Goal: Information Seeking & Learning: Find specific fact

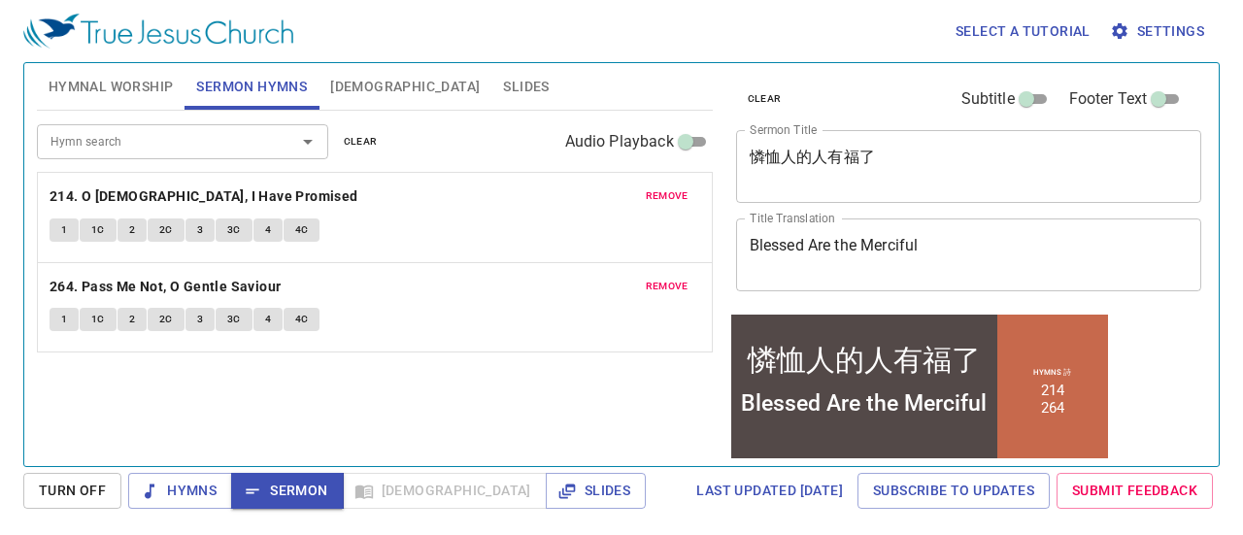
click at [343, 84] on span "[DEMOGRAPHIC_DATA]" at bounding box center [405, 87] width 150 height 24
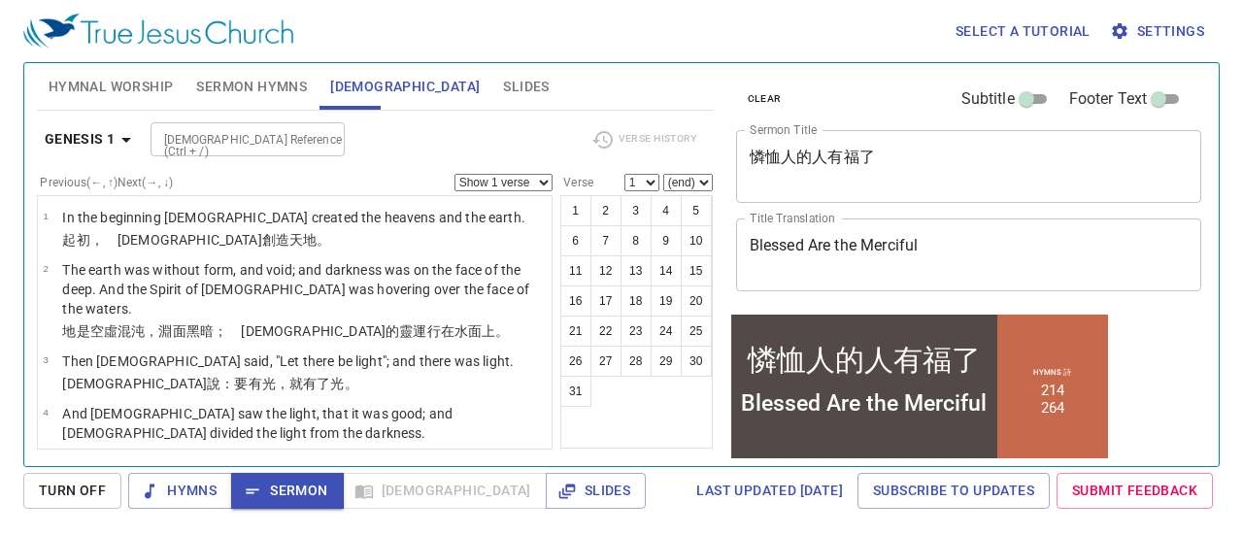
click at [289, 126] on div "[DEMOGRAPHIC_DATA] Reference (Ctrl + /)" at bounding box center [248, 139] width 194 height 34
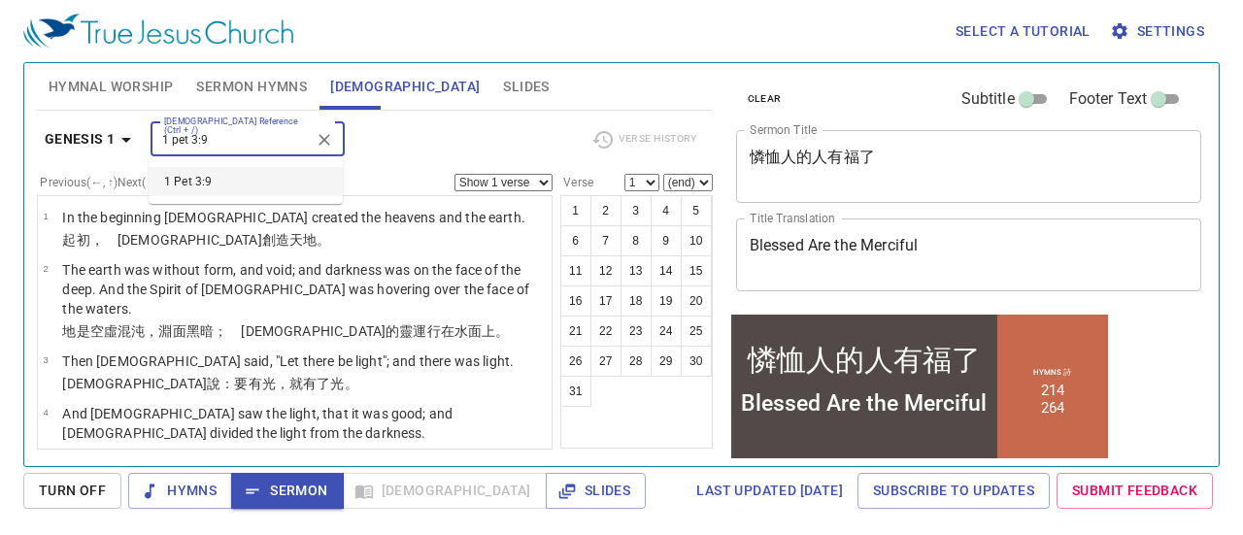
type input "1 pet 3:9"
select select "9"
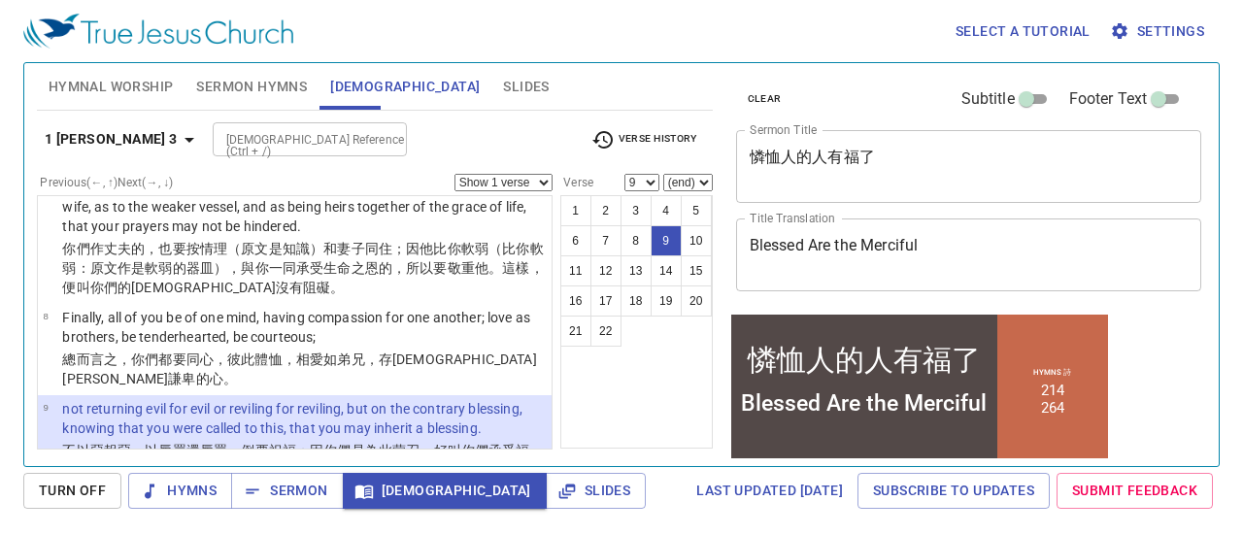
scroll to position [557, 0]
click at [258, 134] on input "[DEMOGRAPHIC_DATA] Reference (Ctrl + /)" at bounding box center [294, 139] width 151 height 22
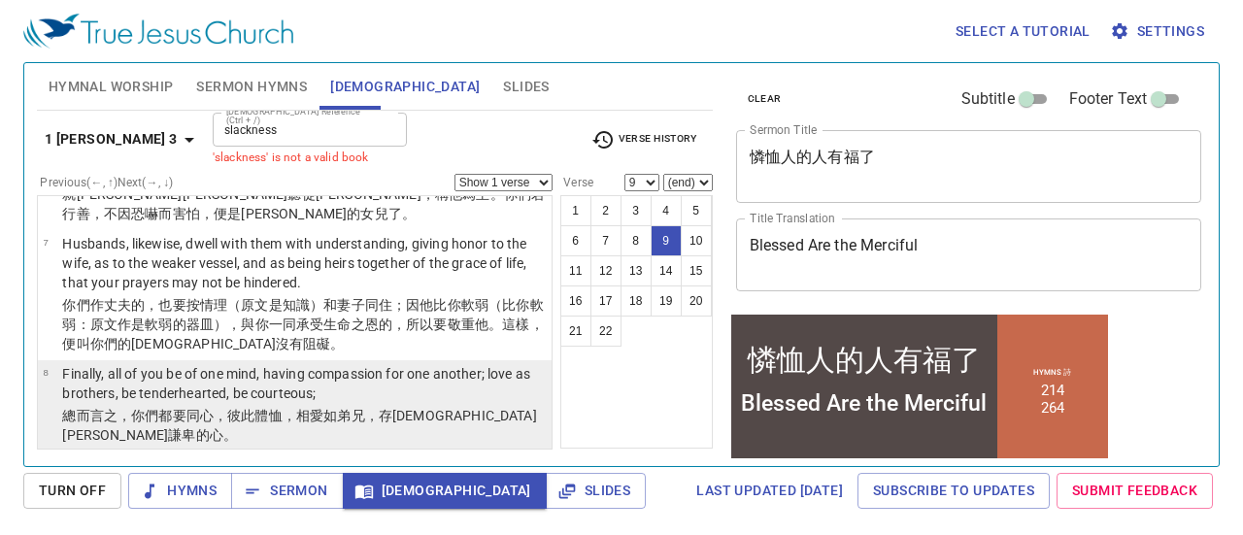
scroll to position [492, 0]
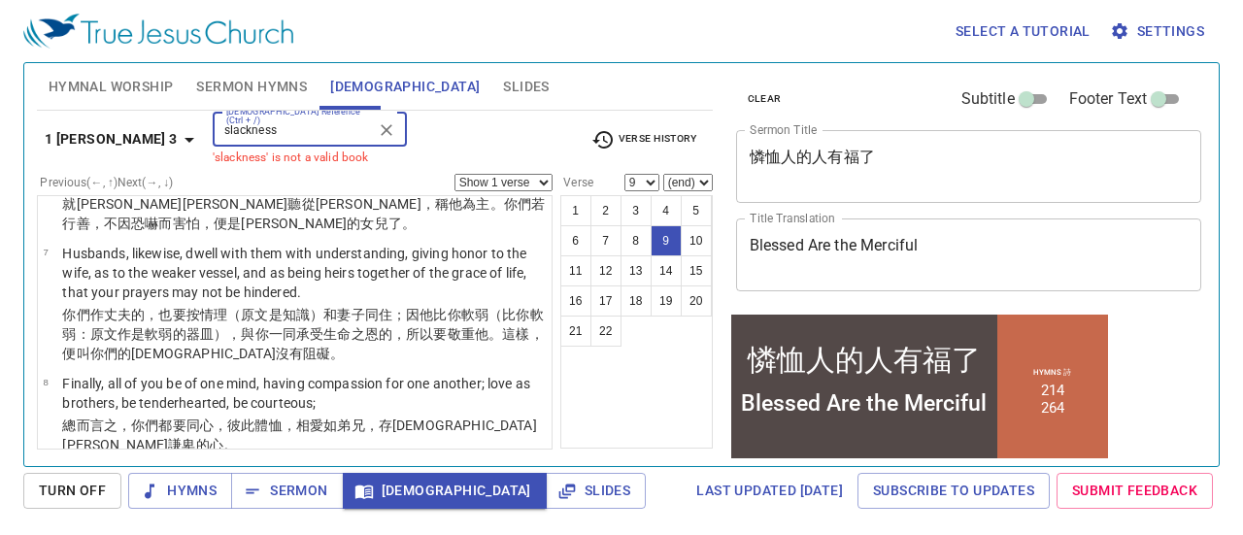
drag, startPoint x: 247, startPoint y: 131, endPoint x: 45, endPoint y: 140, distance: 202.2
click at [45, 140] on div "1 Peter 3 Bible Reference (Ctrl + /) slackness Bible Reference (Ctrl + /) 'slac…" at bounding box center [375, 146] width 676 height 53
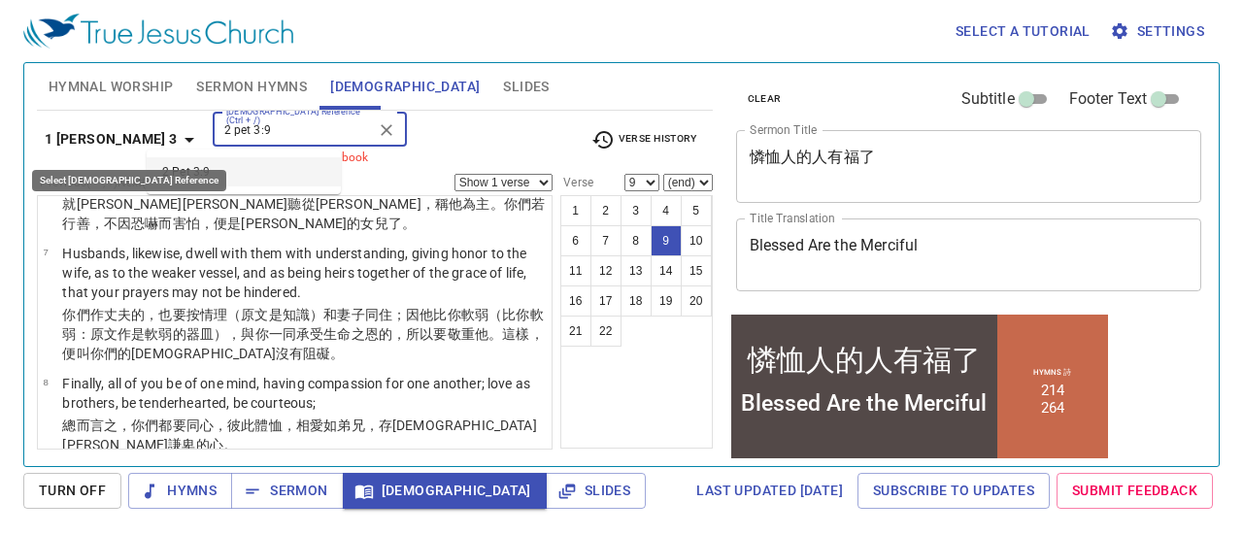
type input "2 pet 3:9"
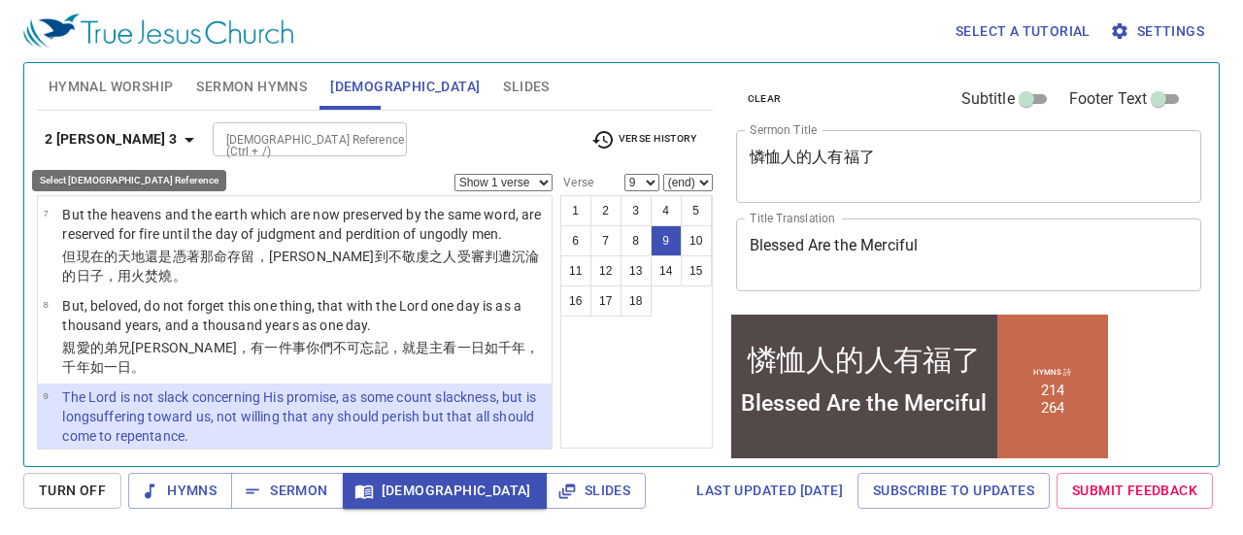
scroll to position [569, 0]
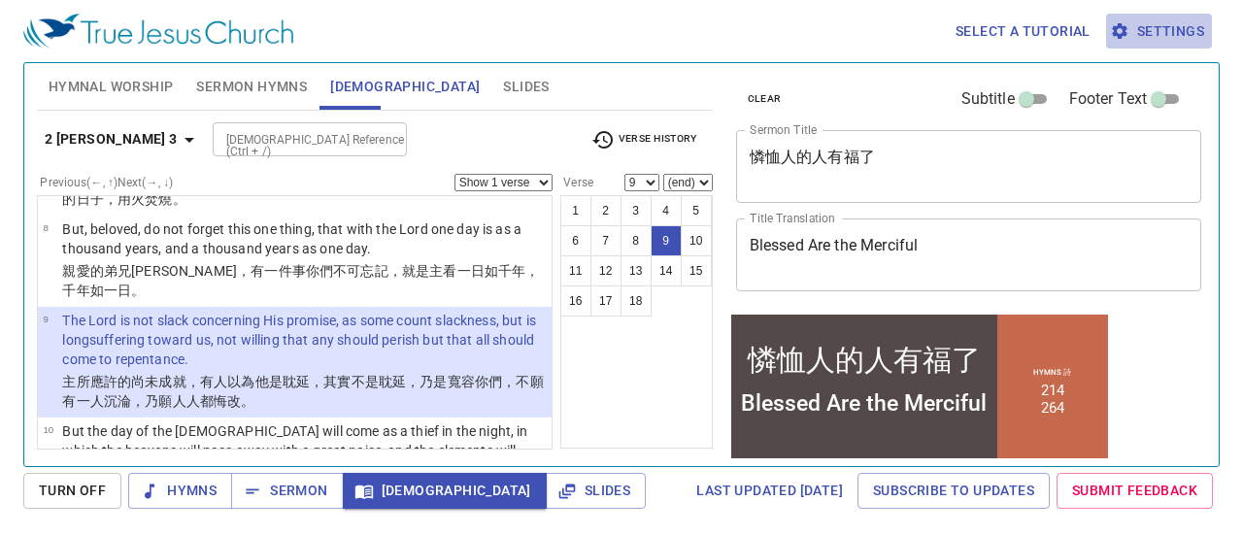
click at [1154, 30] on span "Settings" at bounding box center [1159, 31] width 90 height 24
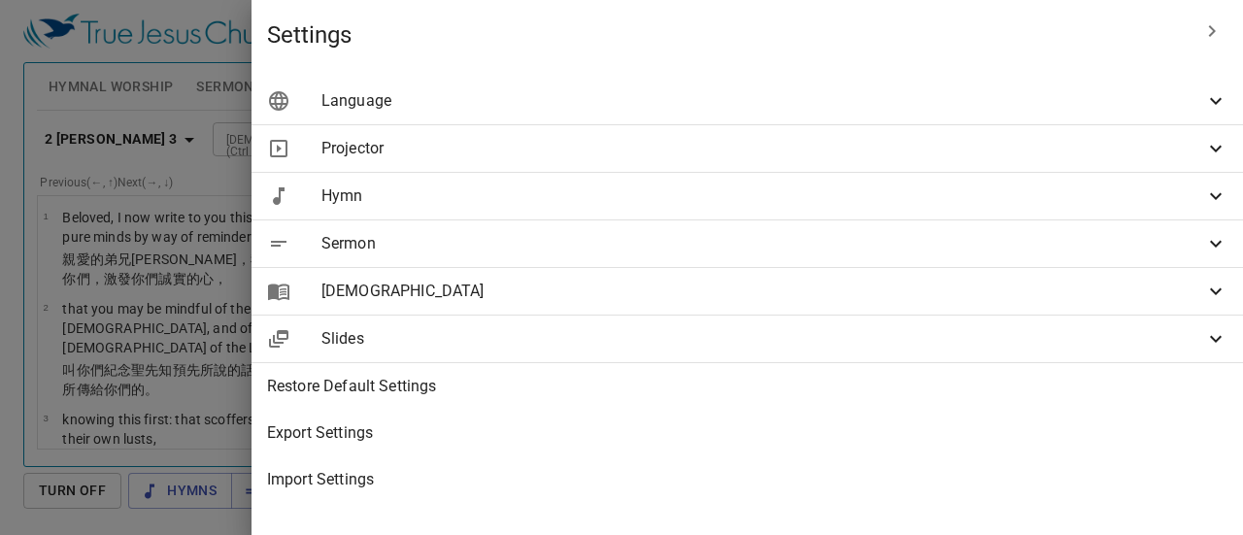
select select "9"
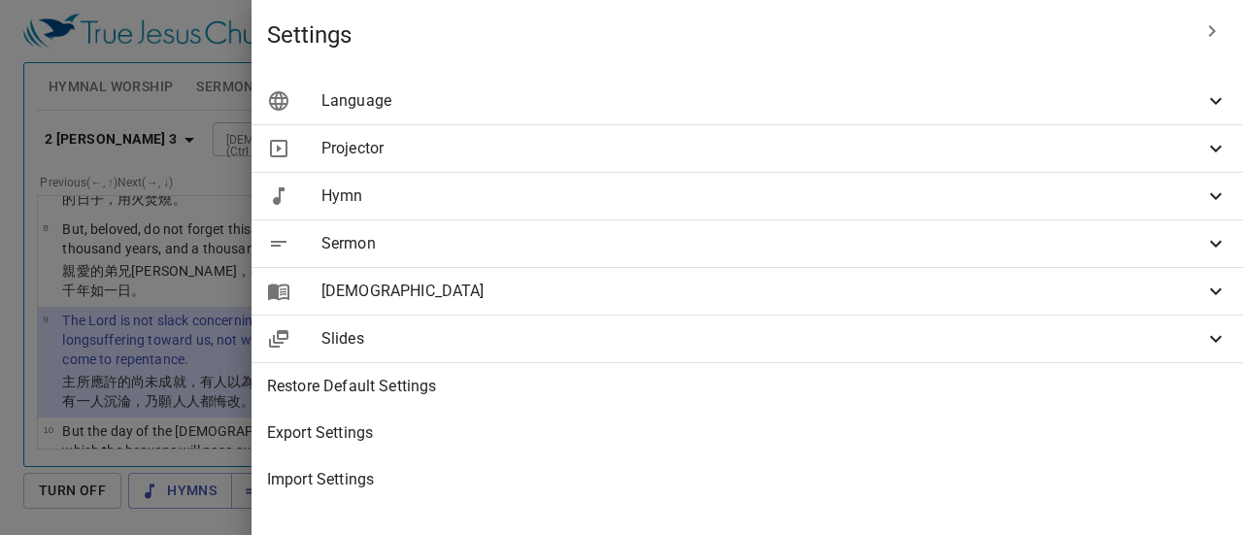
click at [874, 335] on span "Slides" at bounding box center [762, 338] width 883 height 23
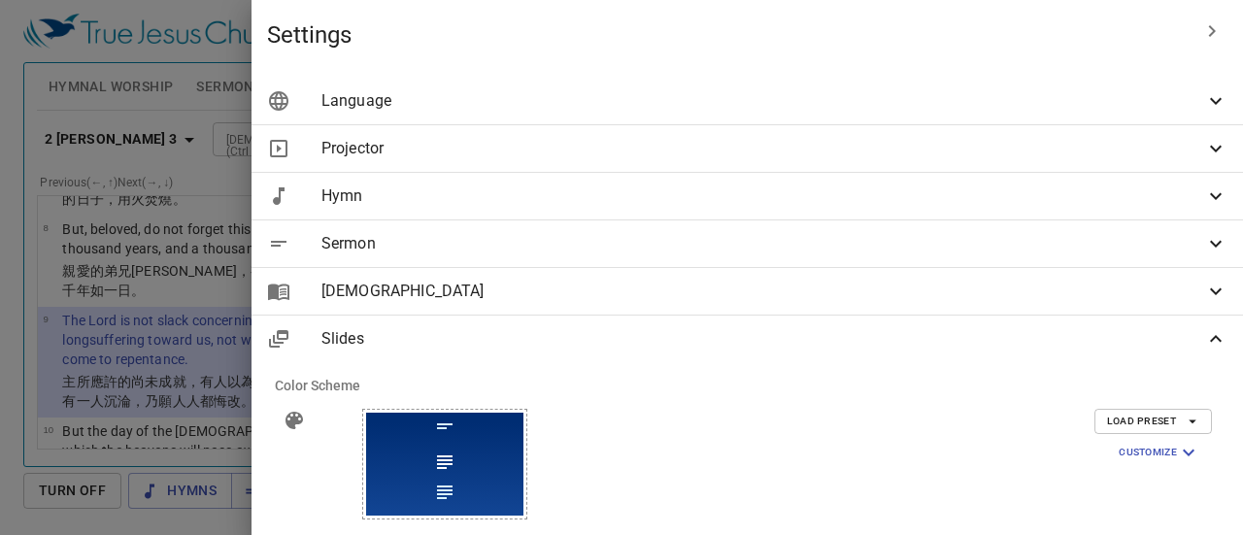
scroll to position [162, 0]
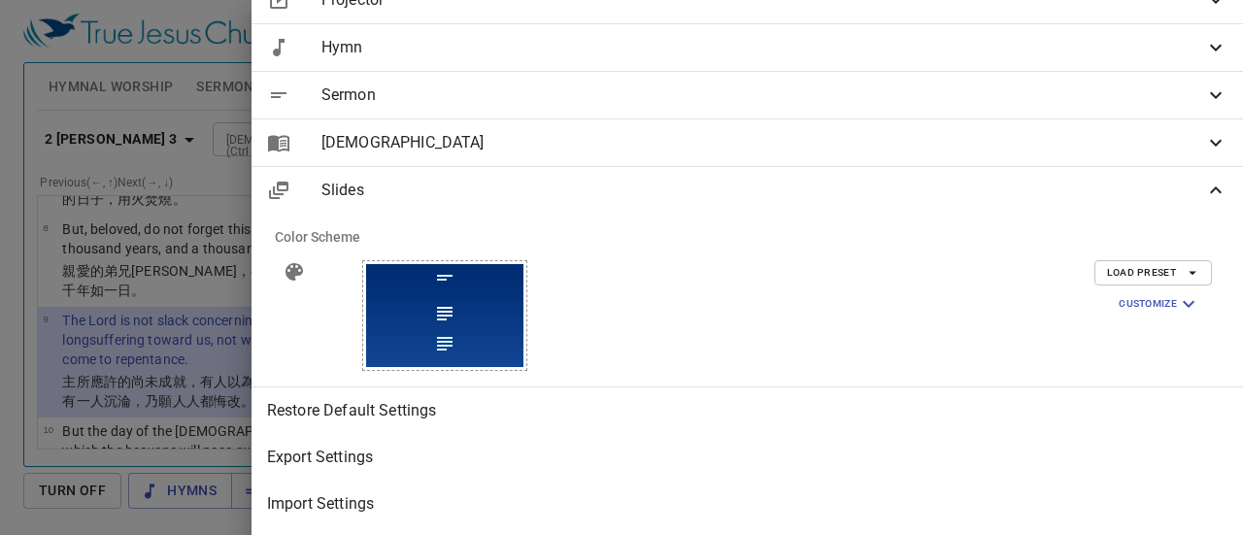
click at [1189, 272] on icon "button" at bounding box center [1193, 274] width 8 height 4
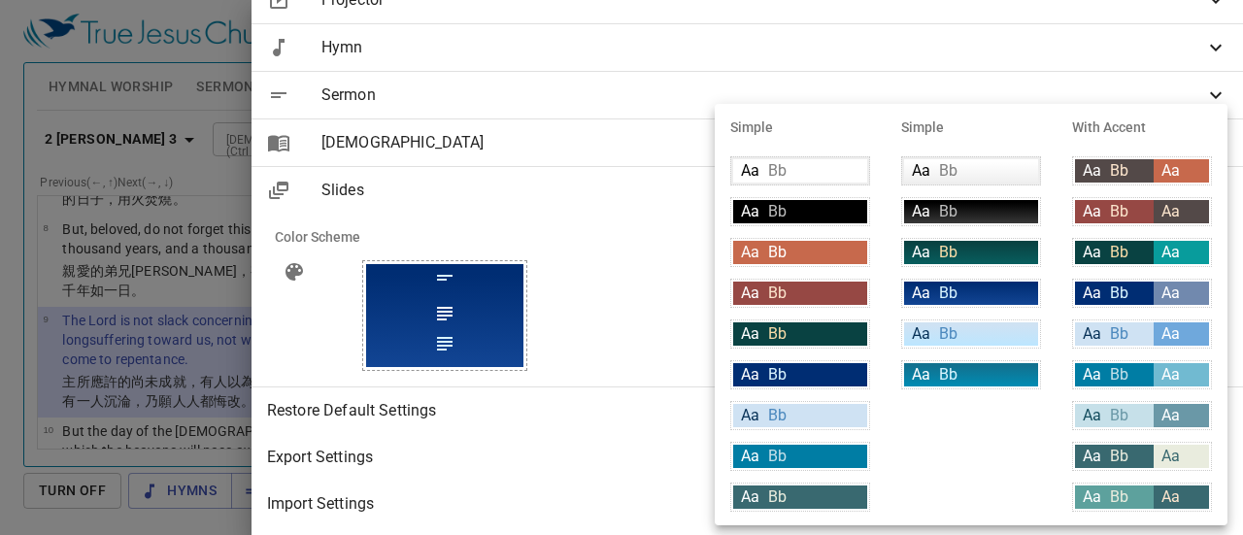
click at [1199, 86] on div at bounding box center [621, 267] width 1243 height 535
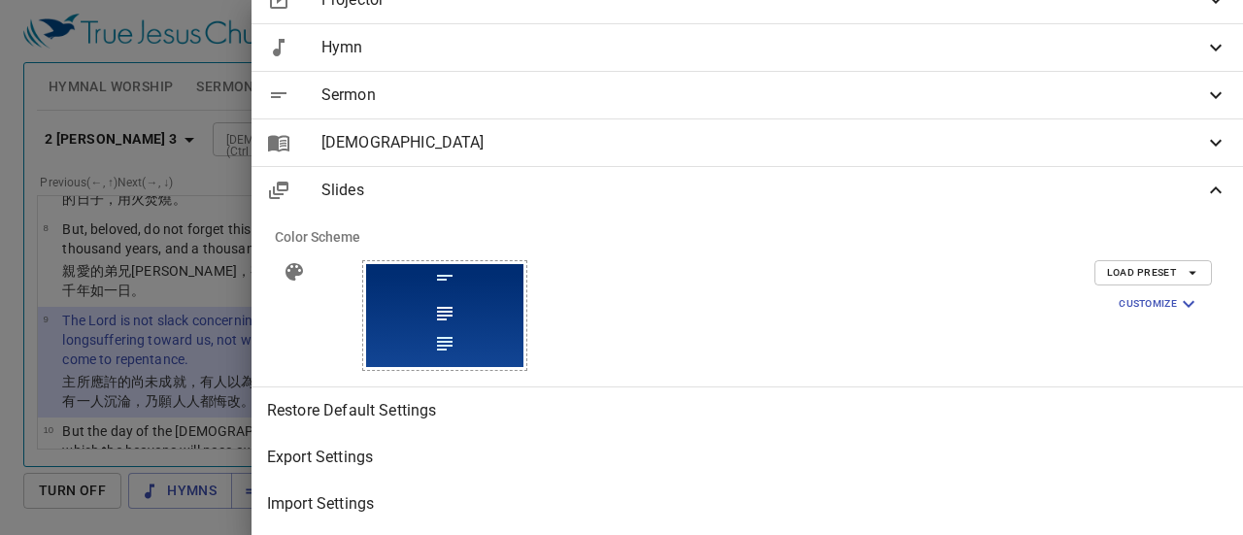
click at [1204, 180] on icon at bounding box center [1215, 190] width 23 height 23
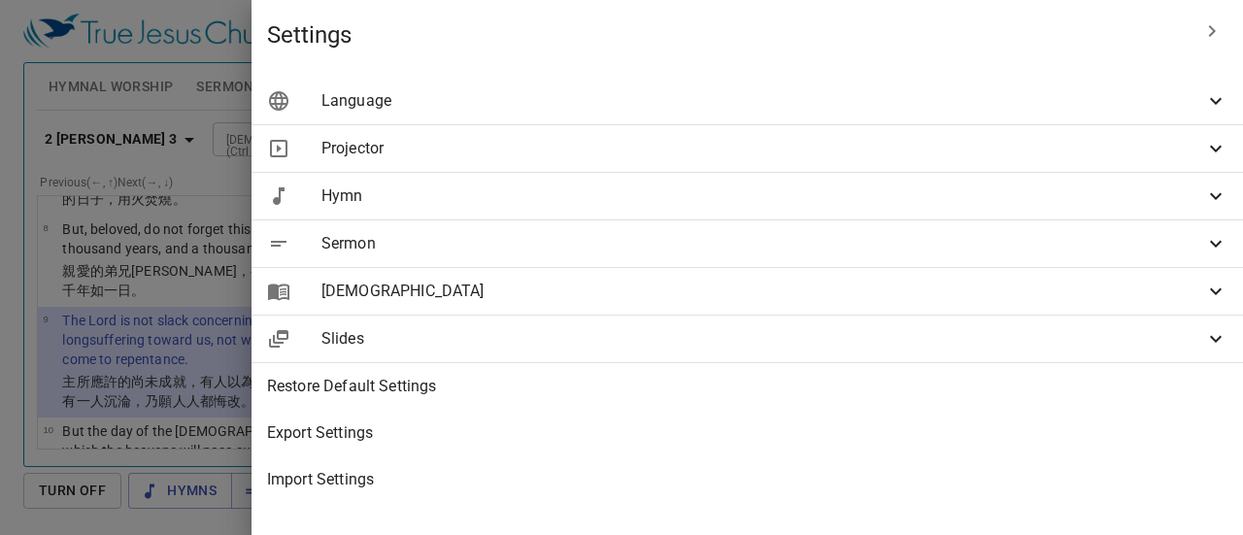
scroll to position [0, 0]
click at [907, 162] on div "Projector" at bounding box center [748, 148] width 992 height 47
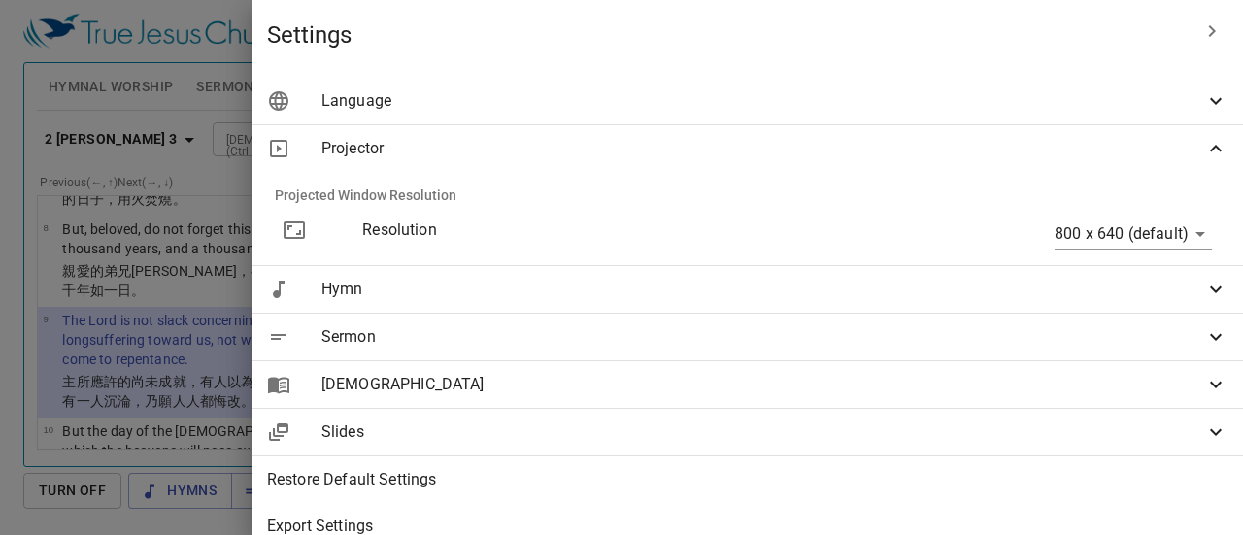
click at [1118, 242] on body "Select a tutorial Settings Hymnal Worship Sermon Hymns Bible Slides Hymn search…" at bounding box center [621, 267] width 1243 height 535
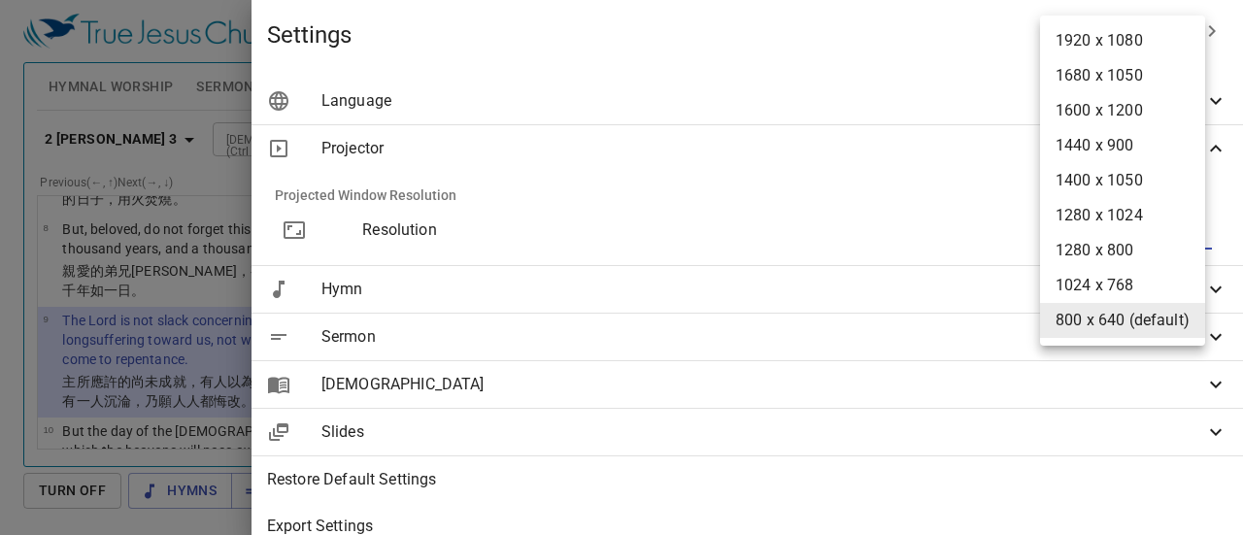
click at [1150, 224] on li "1280 x 1024" at bounding box center [1122, 215] width 165 height 35
type input "1280 x 1024"
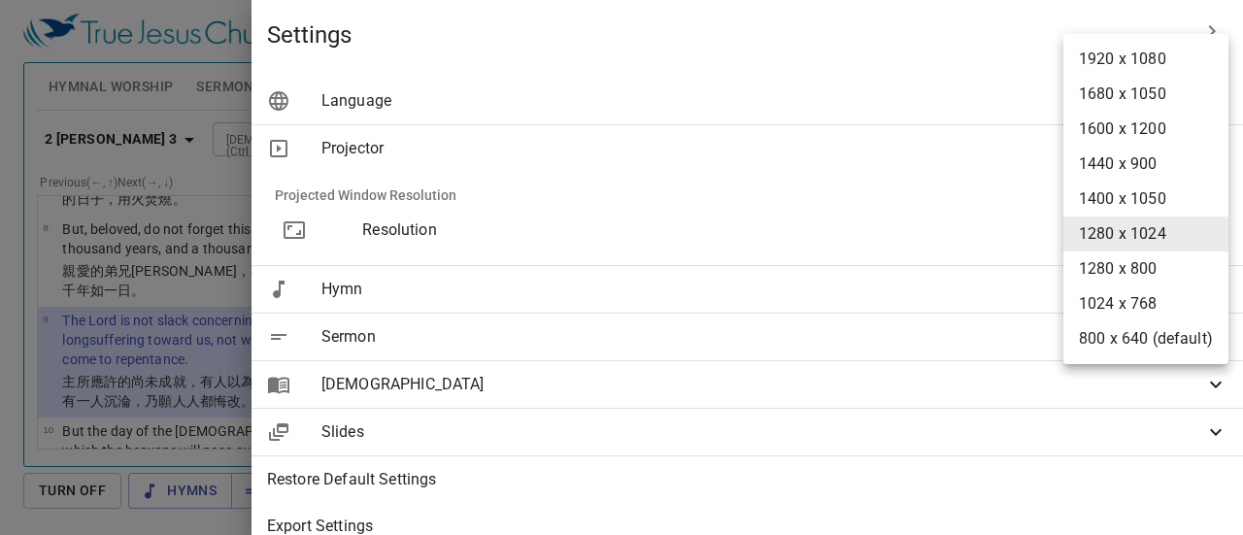
click at [1176, 244] on body "Select a tutorial Settings Hymnal Worship Sermon Hymns Bible Slides Hymn search…" at bounding box center [621, 267] width 1243 height 535
click at [954, 15] on div at bounding box center [621, 267] width 1243 height 535
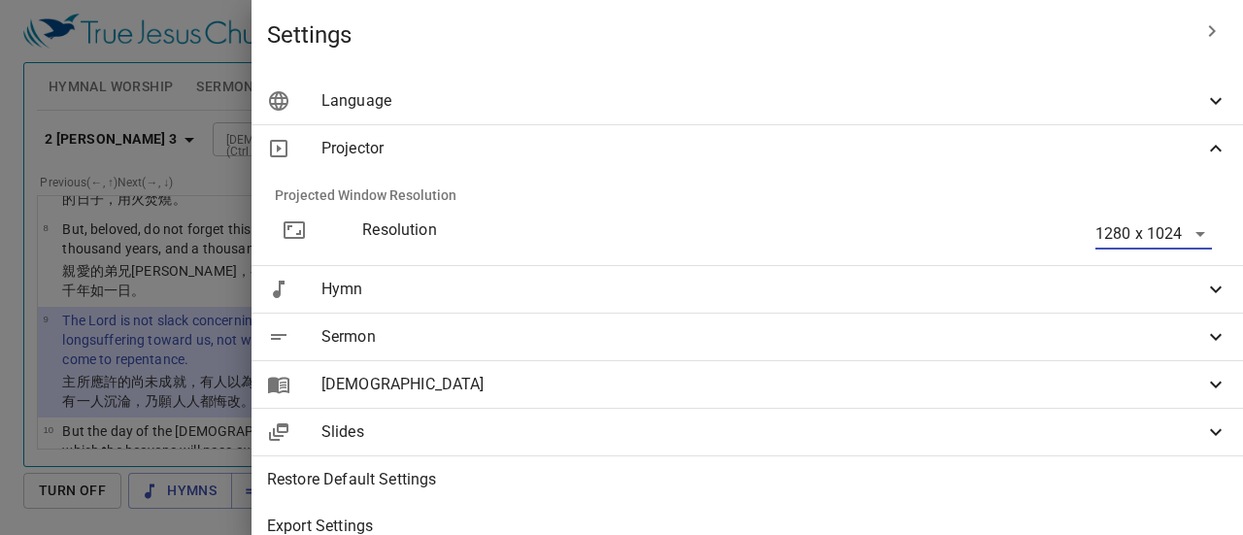
click at [1198, 47] on button "button" at bounding box center [1212, 31] width 47 height 47
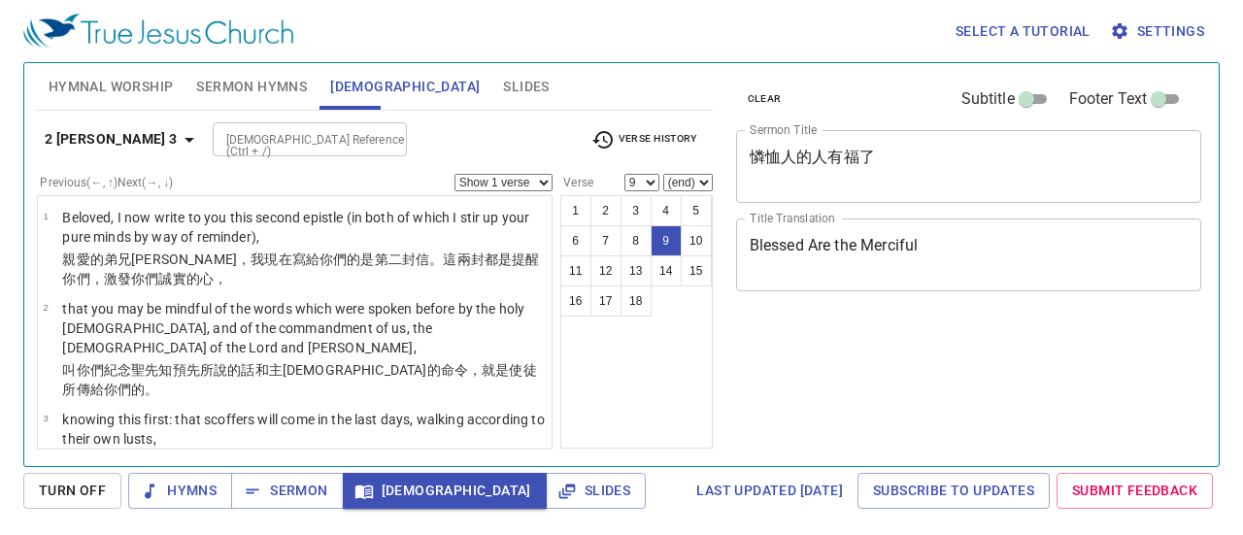
select select "9"
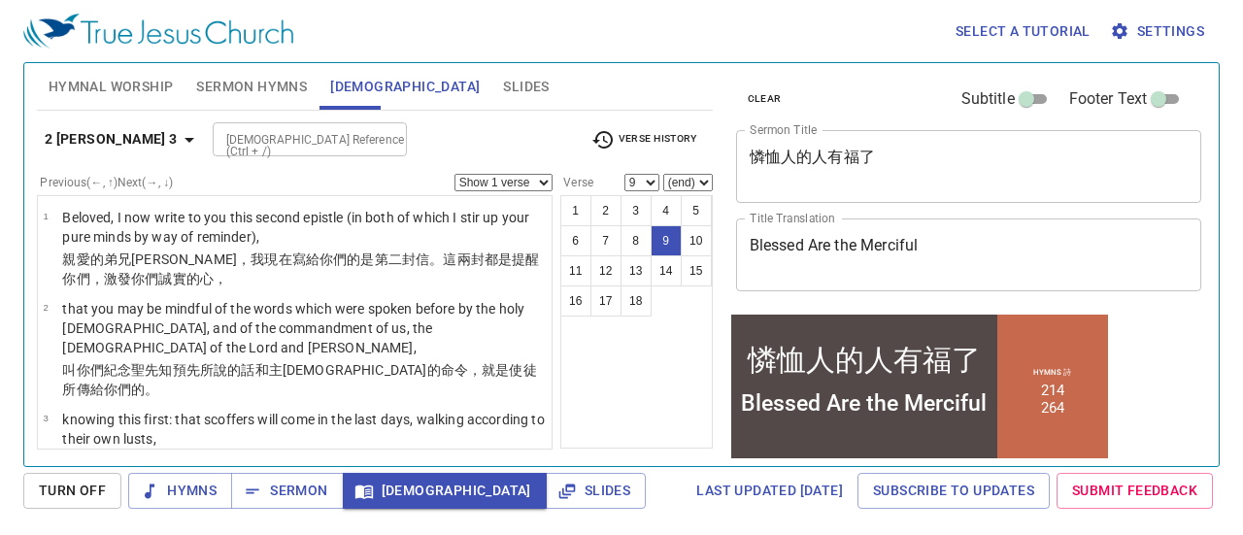
click at [287, 469] on div "Select a tutorial Settings Hymnal Worship Sermon Hymns Bible Slides Hymn search…" at bounding box center [621, 267] width 1243 height 535
click at [293, 490] on span "Sermon" at bounding box center [287, 491] width 81 height 24
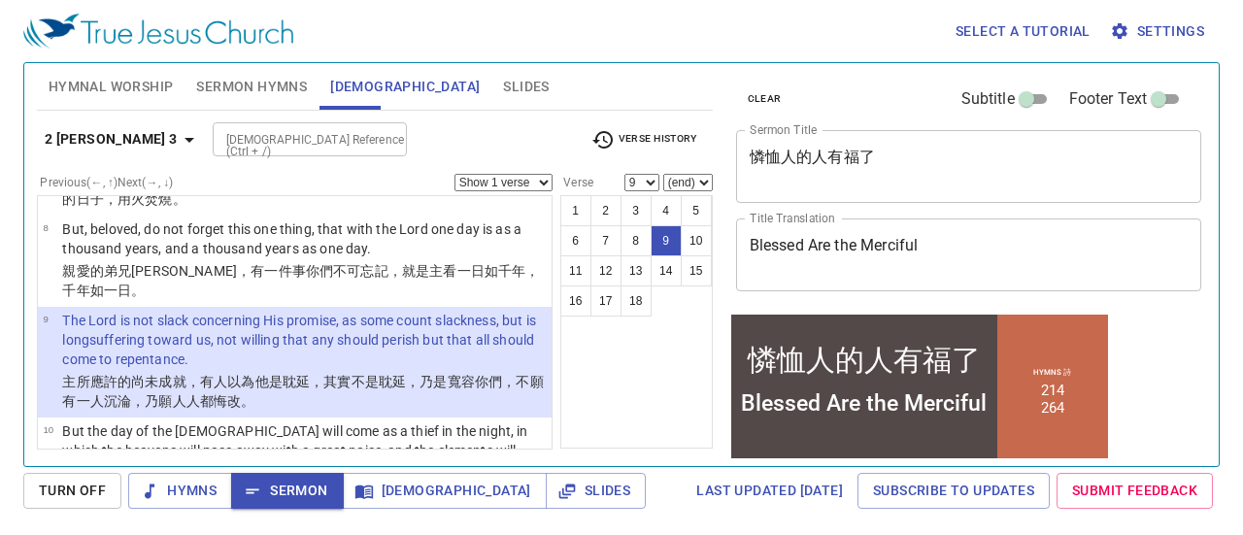
click at [219, 139] on input "[DEMOGRAPHIC_DATA] Reference (Ctrl + /)" at bounding box center [294, 139] width 151 height 22
click at [260, 145] on input "[DEMOGRAPHIC_DATA] Reference (Ctrl + /)" at bounding box center [294, 139] width 151 height 22
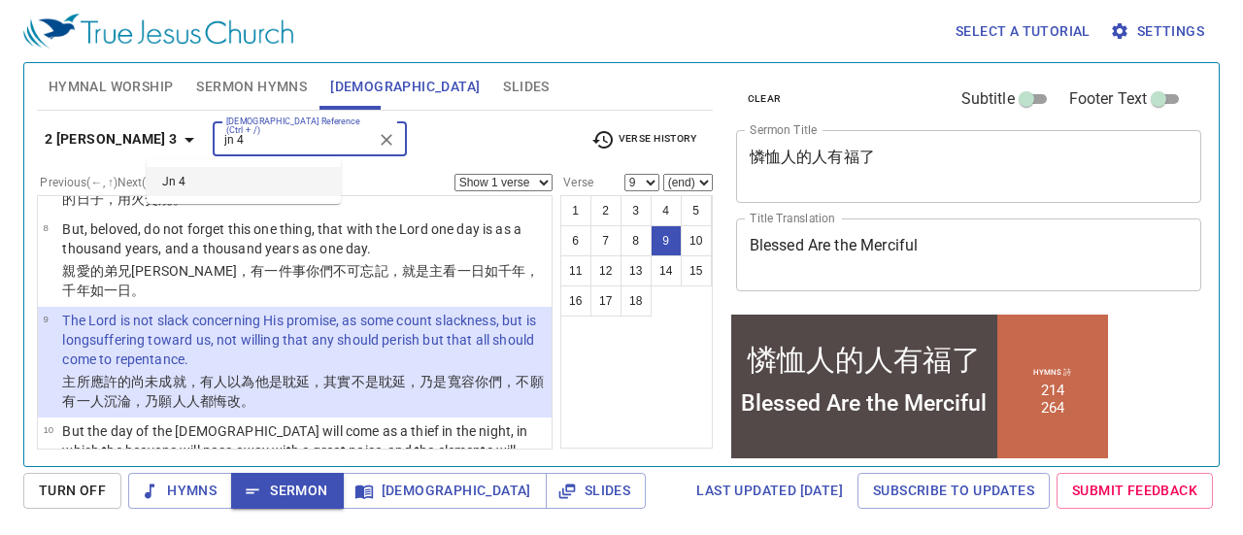
type input "jn 4"
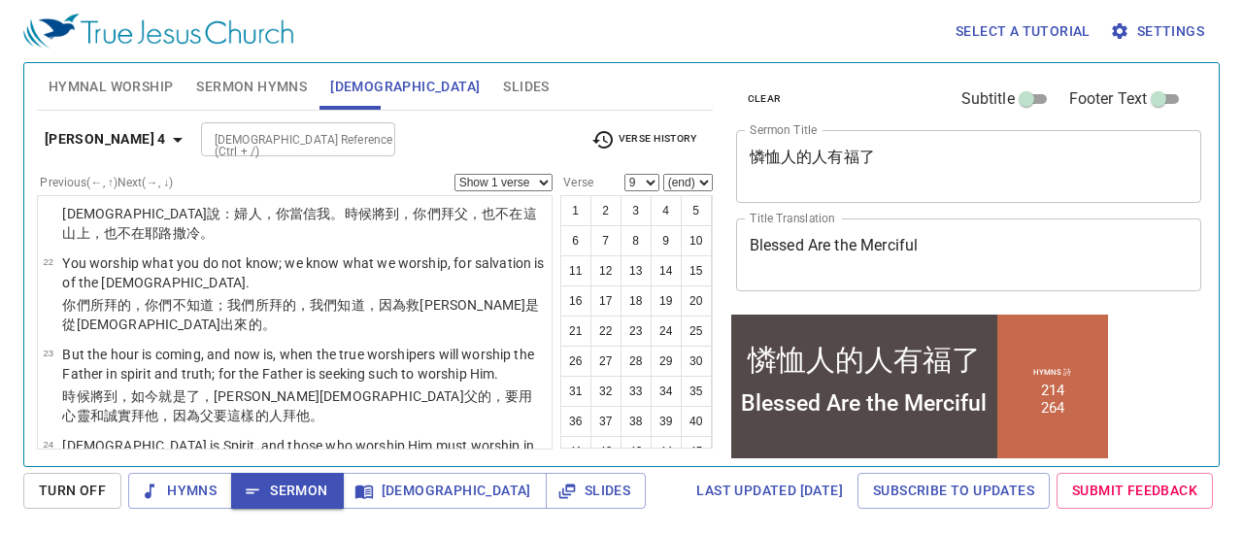
scroll to position [1725, 0]
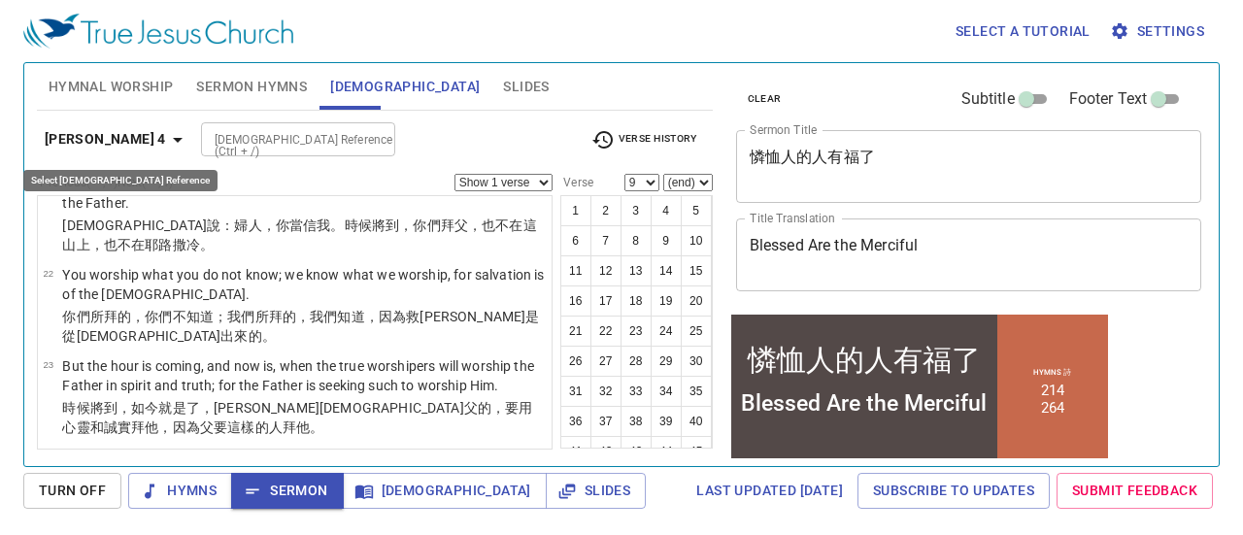
click at [166, 142] on icon "button" at bounding box center [177, 139] width 23 height 23
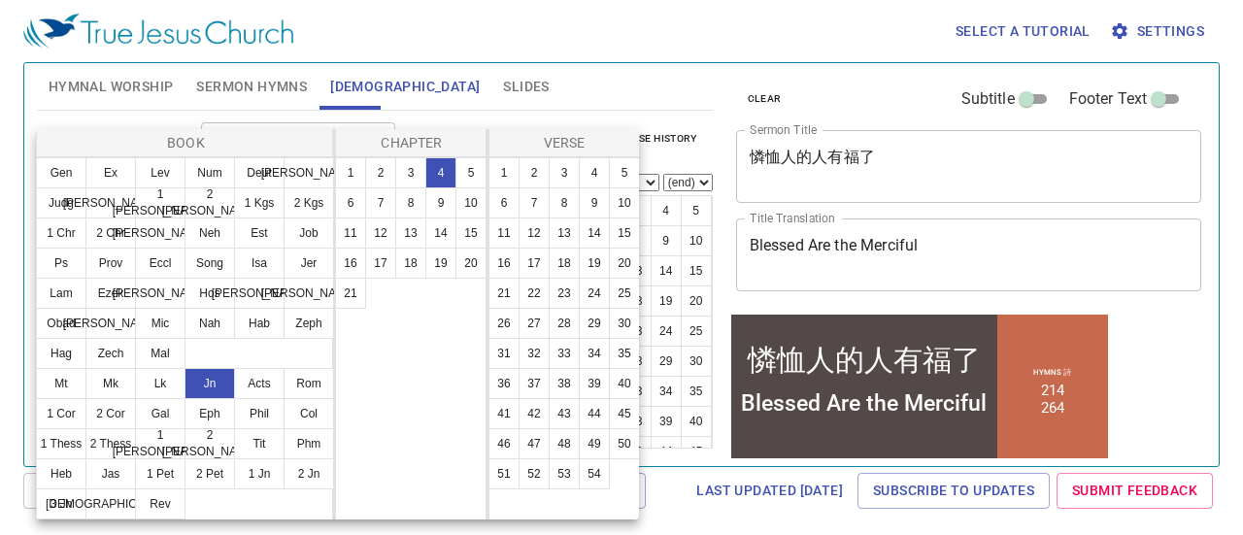
click at [499, 65] on div at bounding box center [621, 267] width 1243 height 535
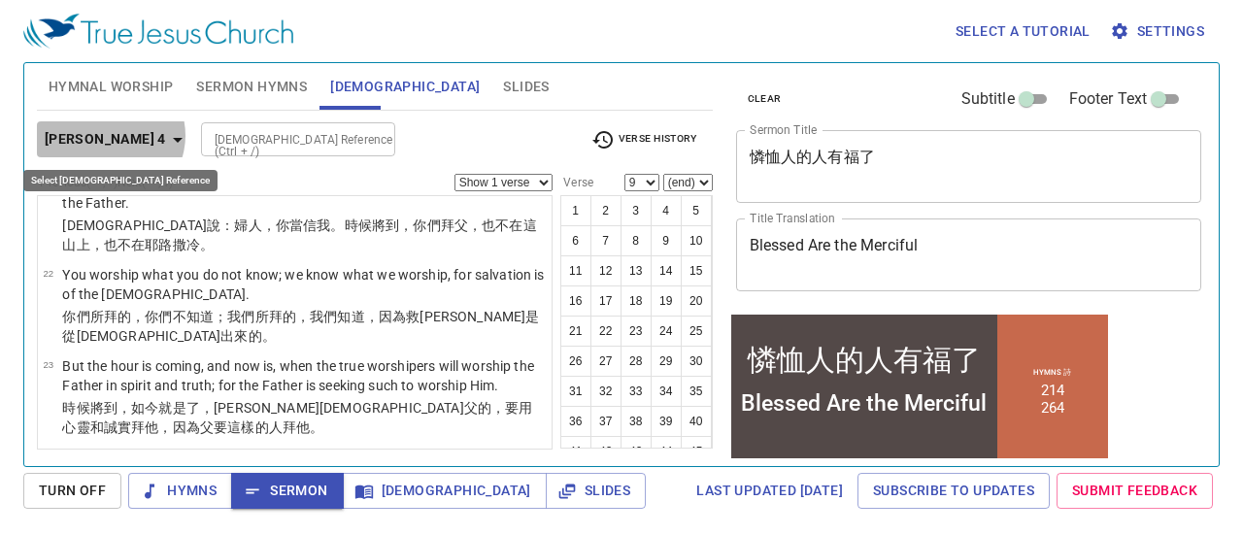
click at [166, 135] on icon "button" at bounding box center [177, 139] width 23 height 23
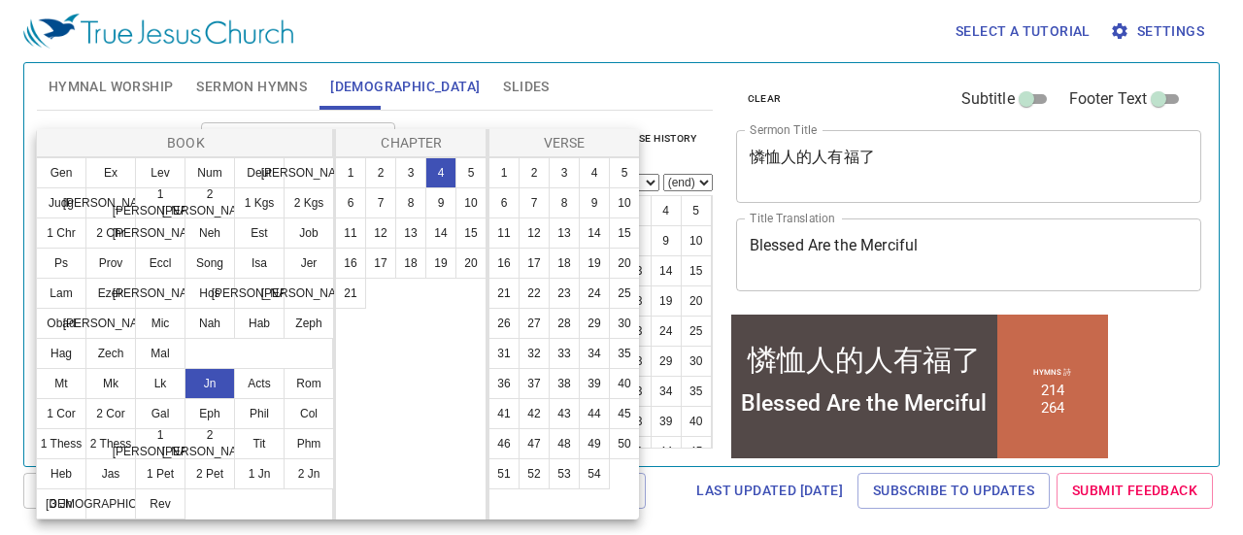
click at [657, 89] on div at bounding box center [621, 267] width 1243 height 535
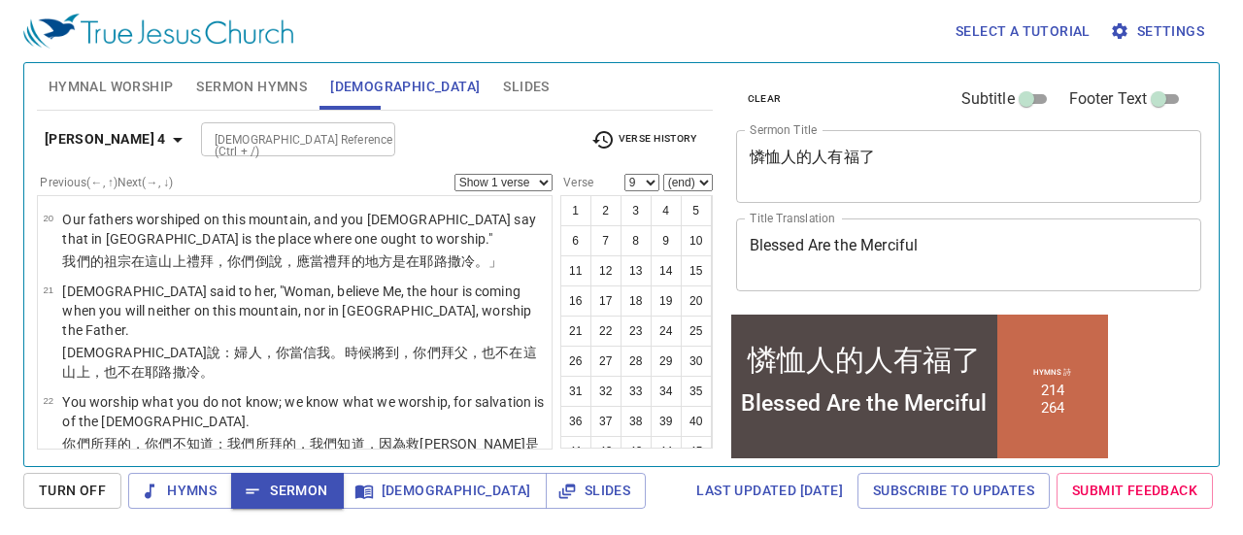
scroll to position [1570, 0]
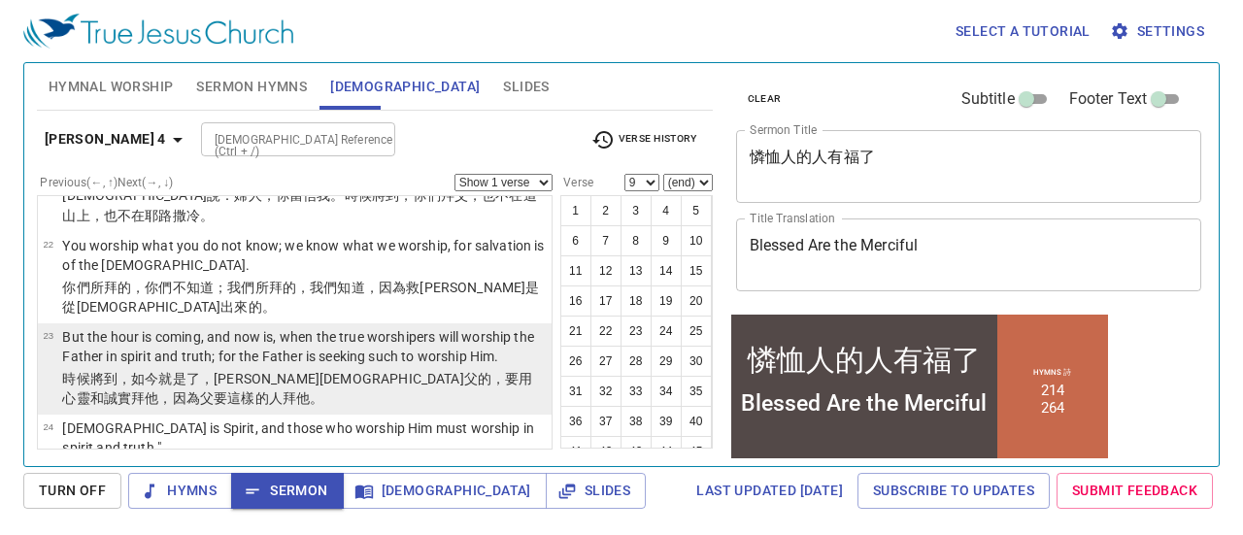
scroll to position [1698, 0]
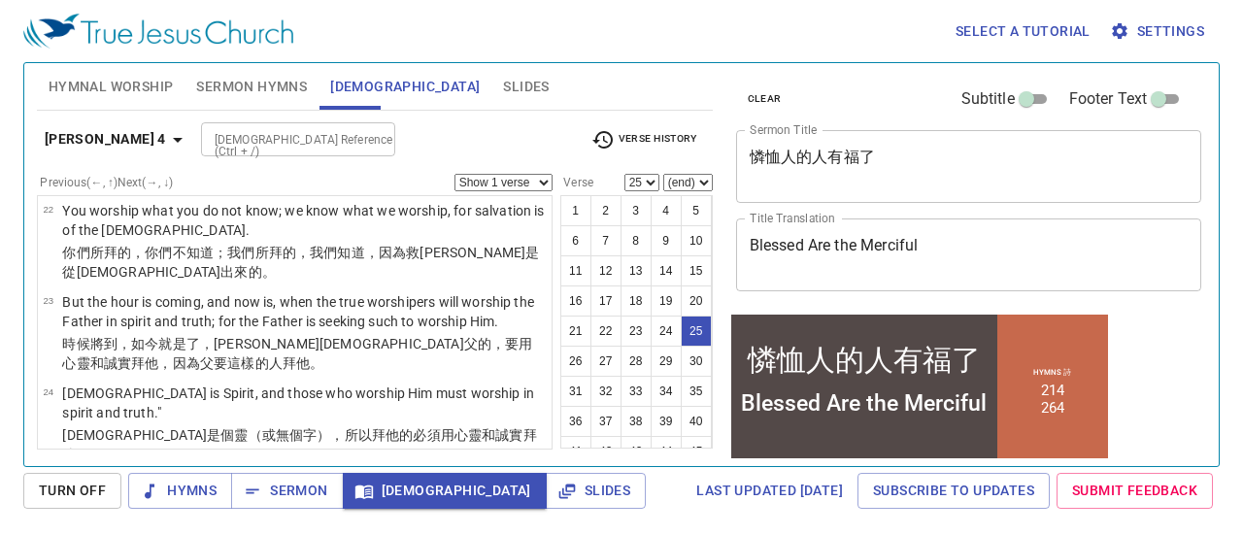
scroll to position [1733, 0]
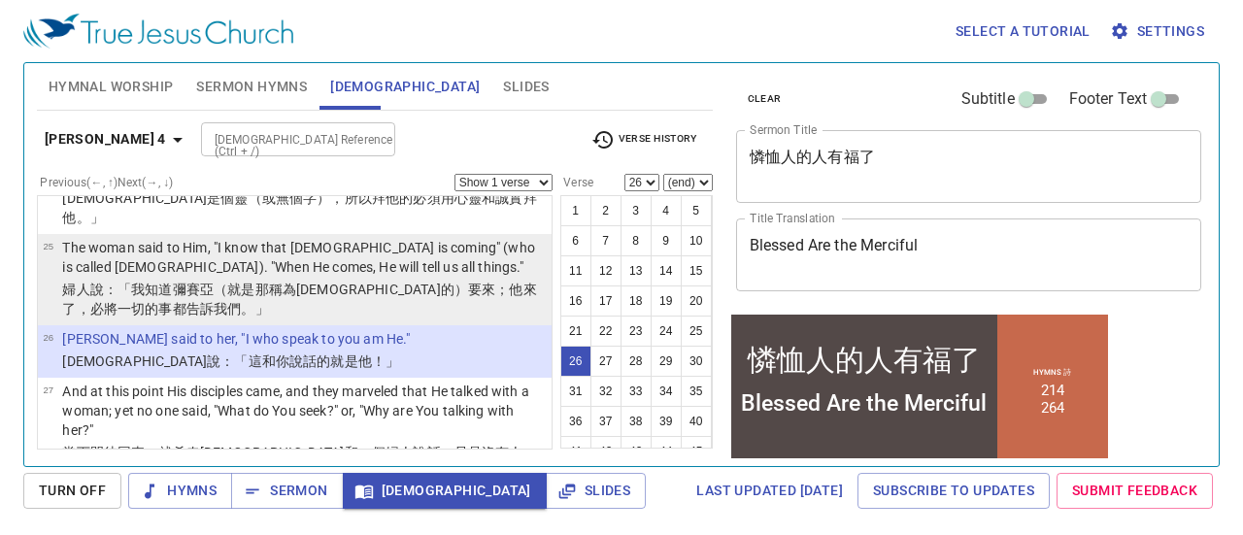
scroll to position [1972, 0]
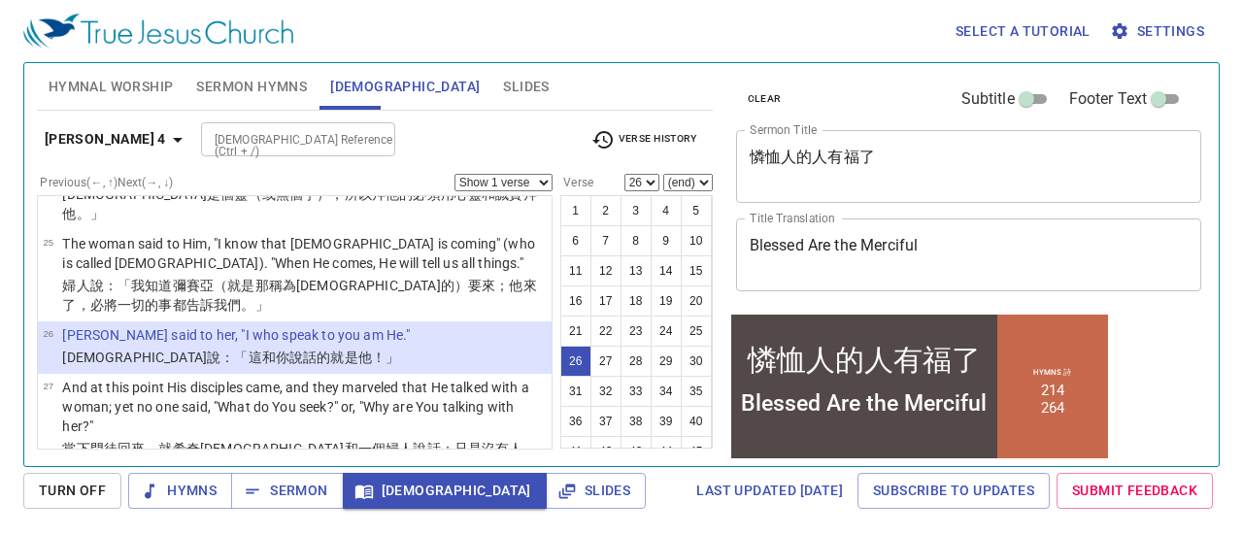
click at [260, 532] on wg1519 "去， 對眾人 說 ：" at bounding box center [289, 540] width 96 height 16
select select "28"
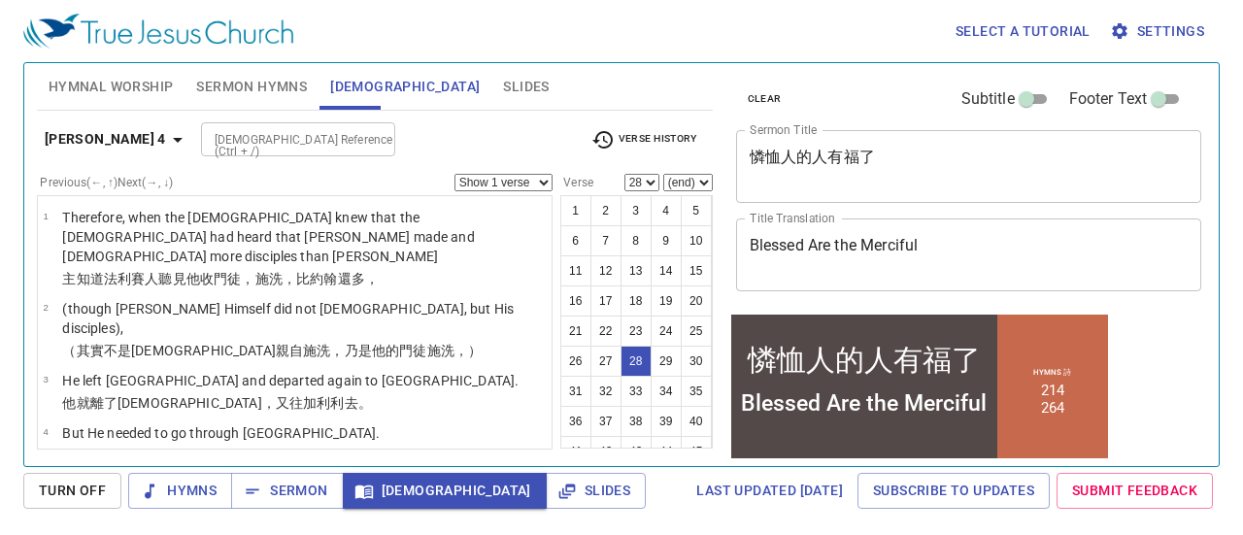
scroll to position [1972, 0]
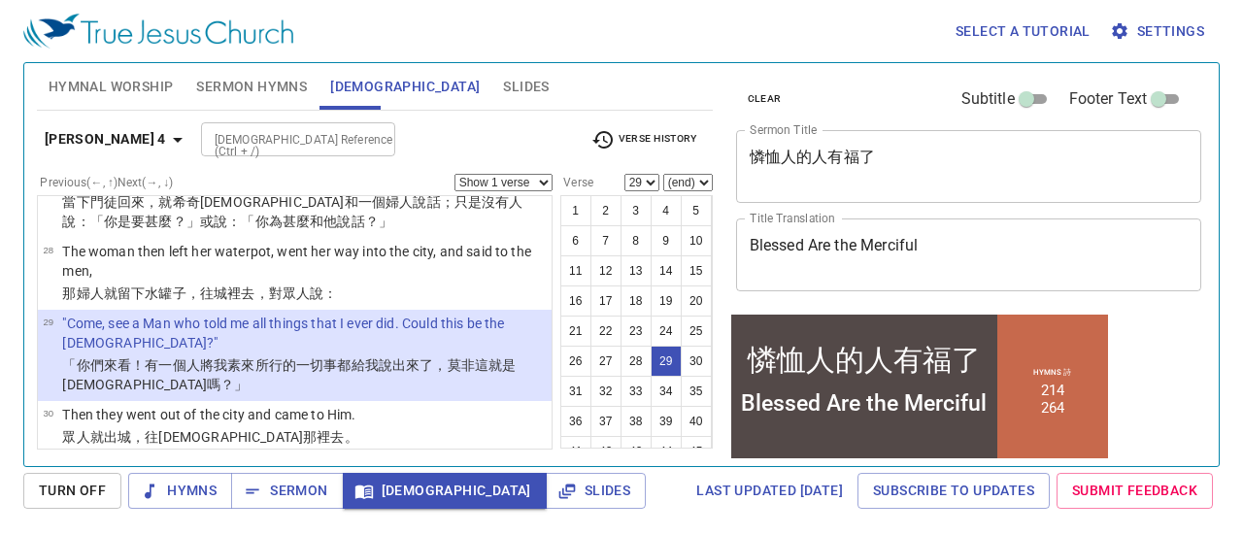
scroll to position [2125, 0]
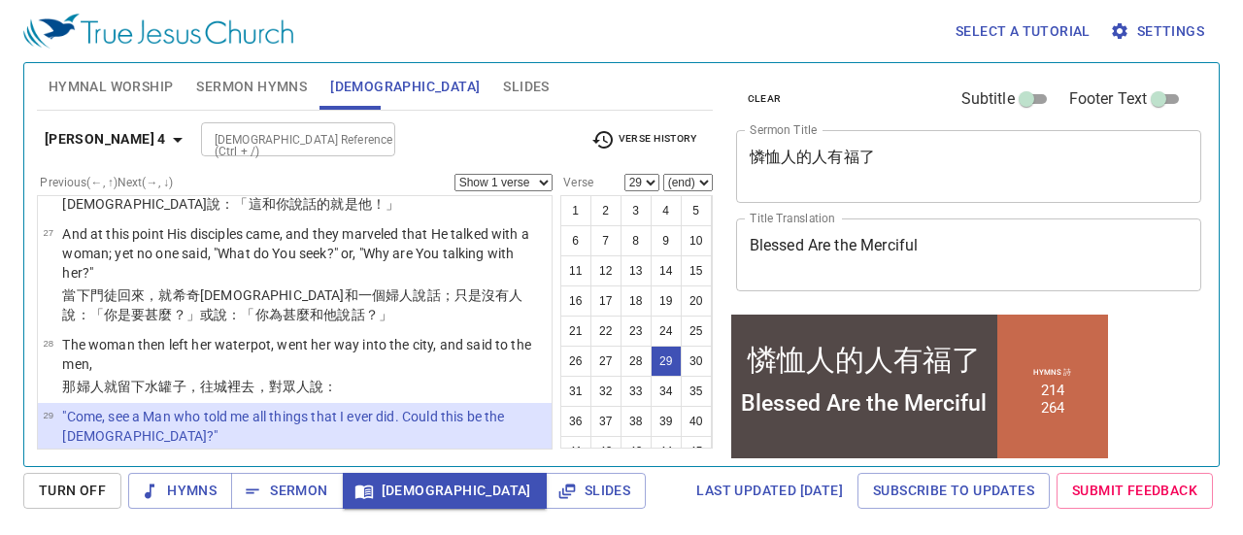
click at [272, 498] on p "Then they went out of the city and came to Him." at bounding box center [209, 507] width 295 height 19
select select "30"
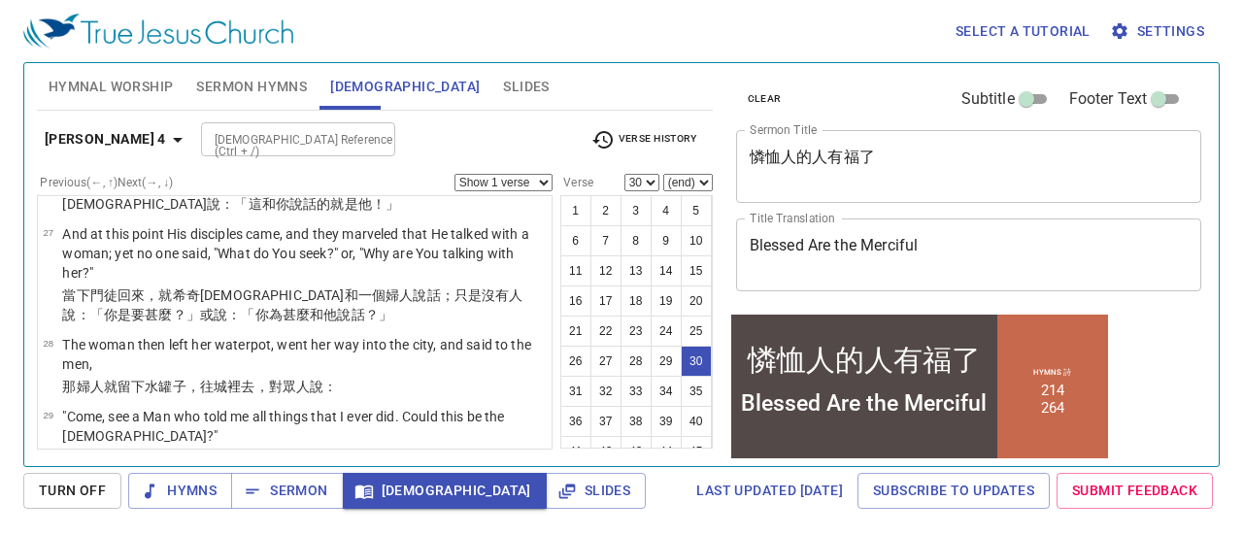
click at [272, 136] on input "[DEMOGRAPHIC_DATA] Reference (Ctrl + /)" at bounding box center [282, 139] width 151 height 22
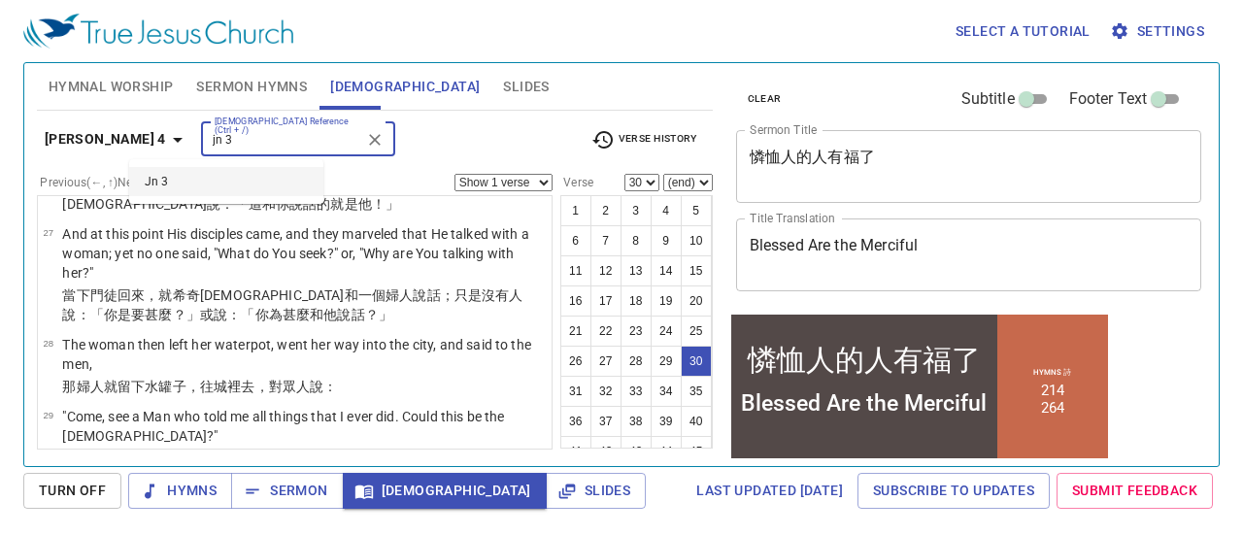
type input "jn 3"
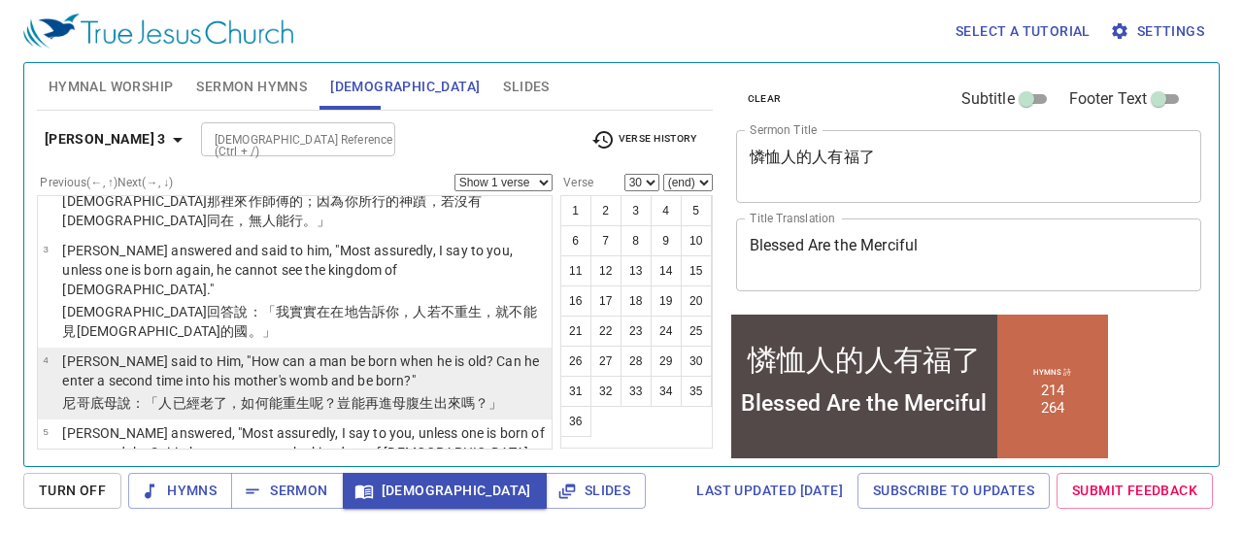
scroll to position [0, 0]
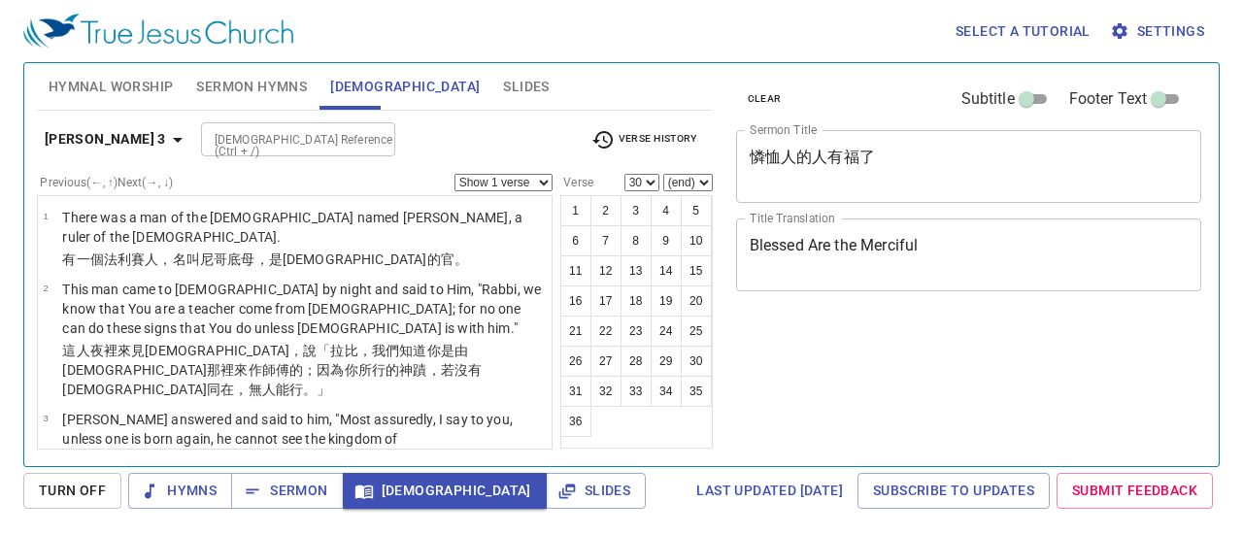
select select "30"
click at [274, 486] on span "Sermon" at bounding box center [287, 491] width 81 height 24
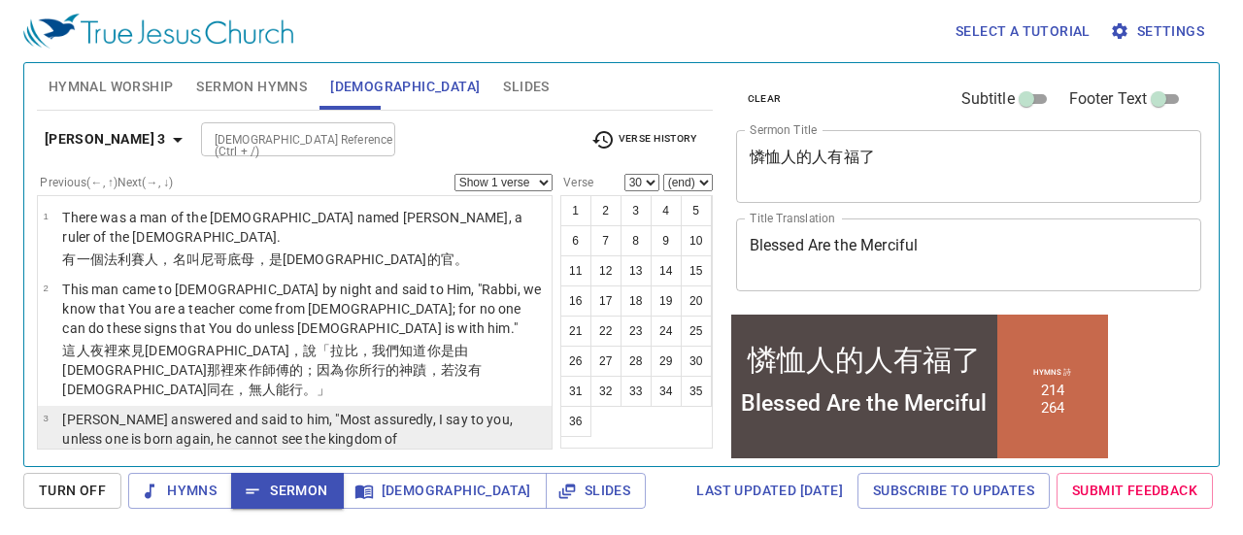
click at [237, 410] on p "[PERSON_NAME] answered and said to him, "Most assuredly, I say to you, unless o…" at bounding box center [304, 439] width 484 height 58
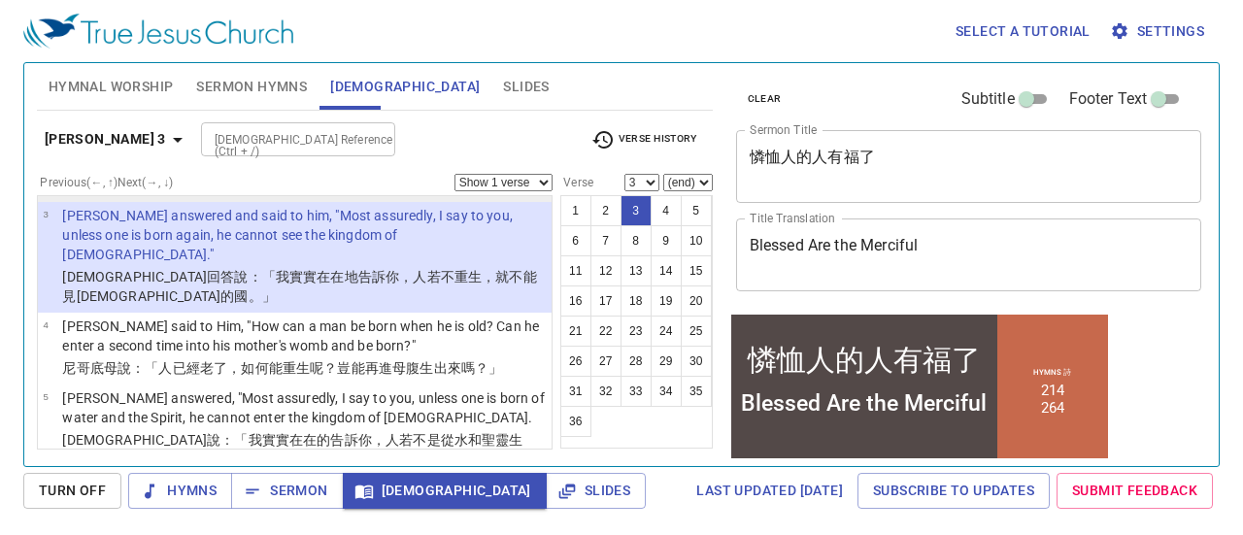
scroll to position [205, 0]
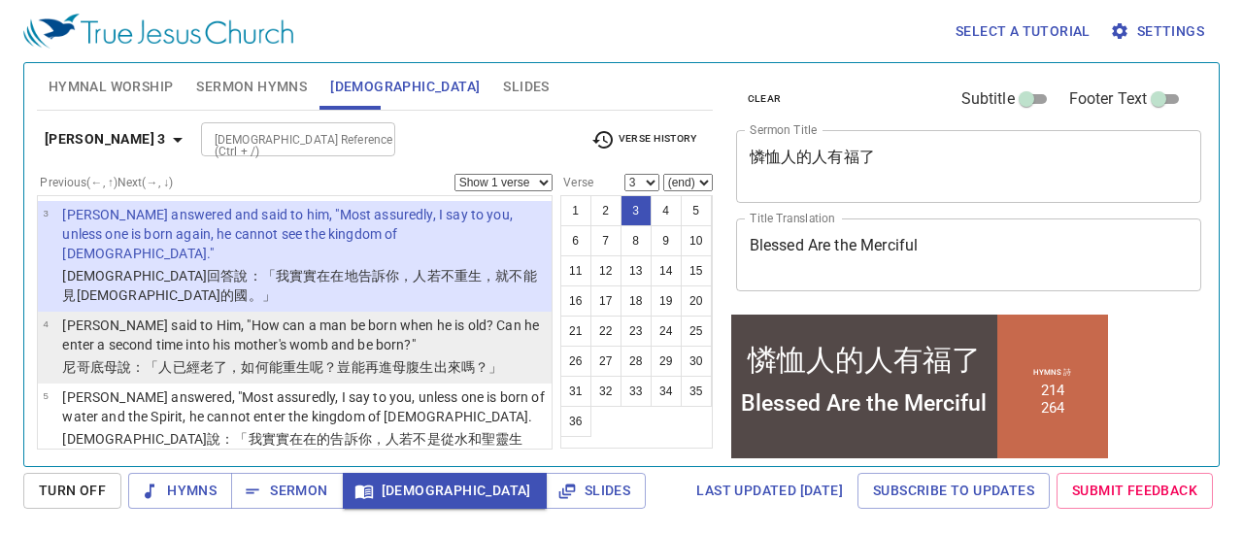
click at [384, 359] on wg1410 "再進 母 腹 生出來 嗎？」" at bounding box center [434, 367] width 138 height 16
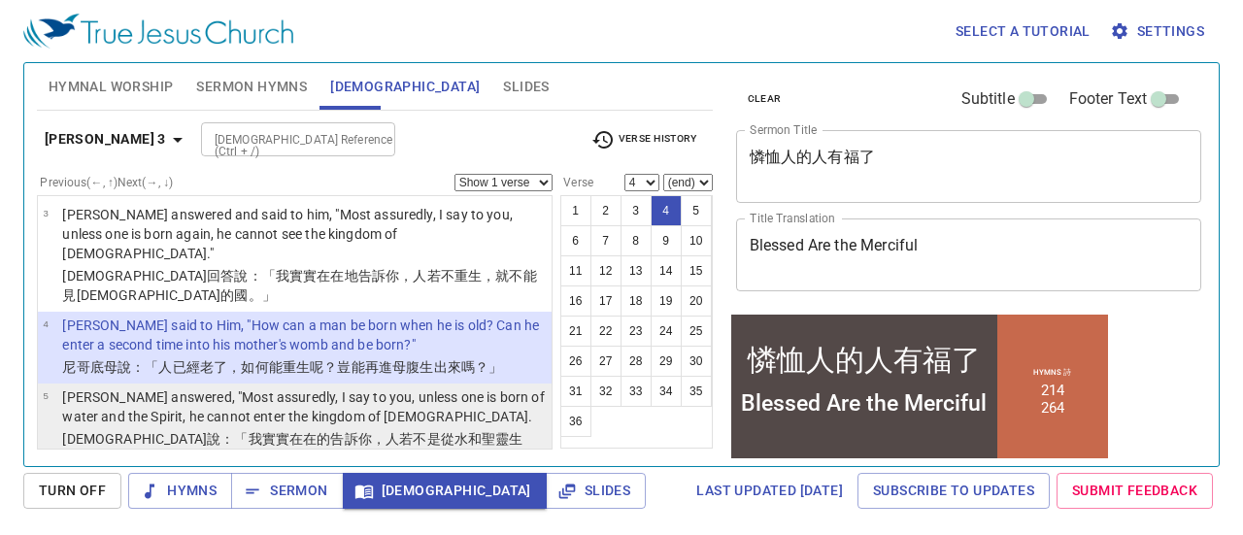
click at [396, 388] on p "[PERSON_NAME] answered, "Most assuredly, I say to you, unless one is born of wa…" at bounding box center [304, 407] width 484 height 39
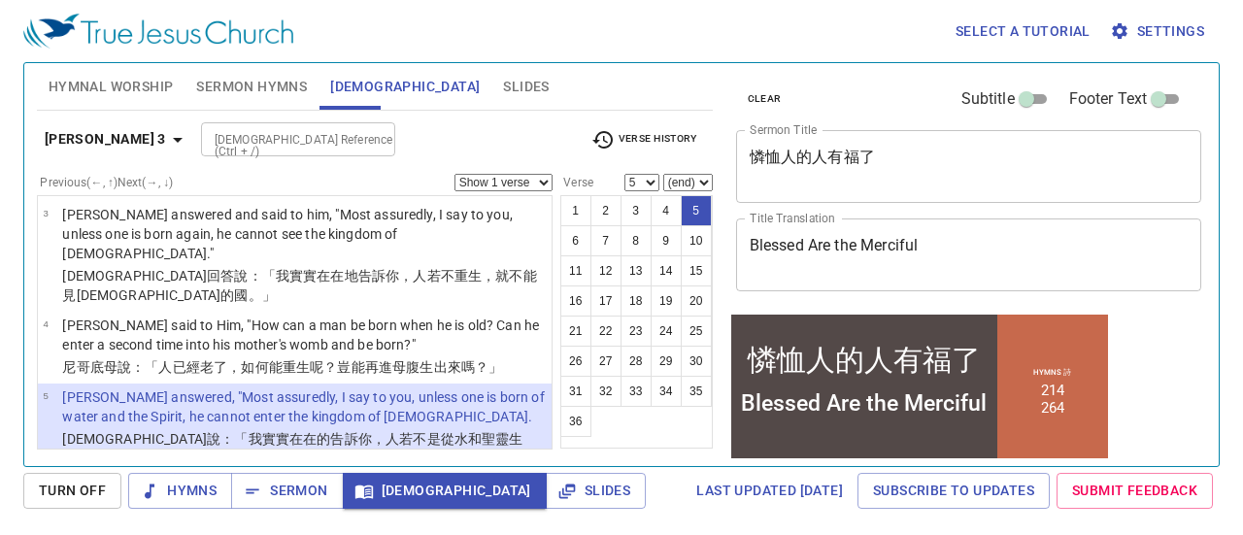
click at [327, 479] on p "That which is born of the flesh is flesh, and that which is born of the Spirit …" at bounding box center [304, 498] width 484 height 39
select select "6"
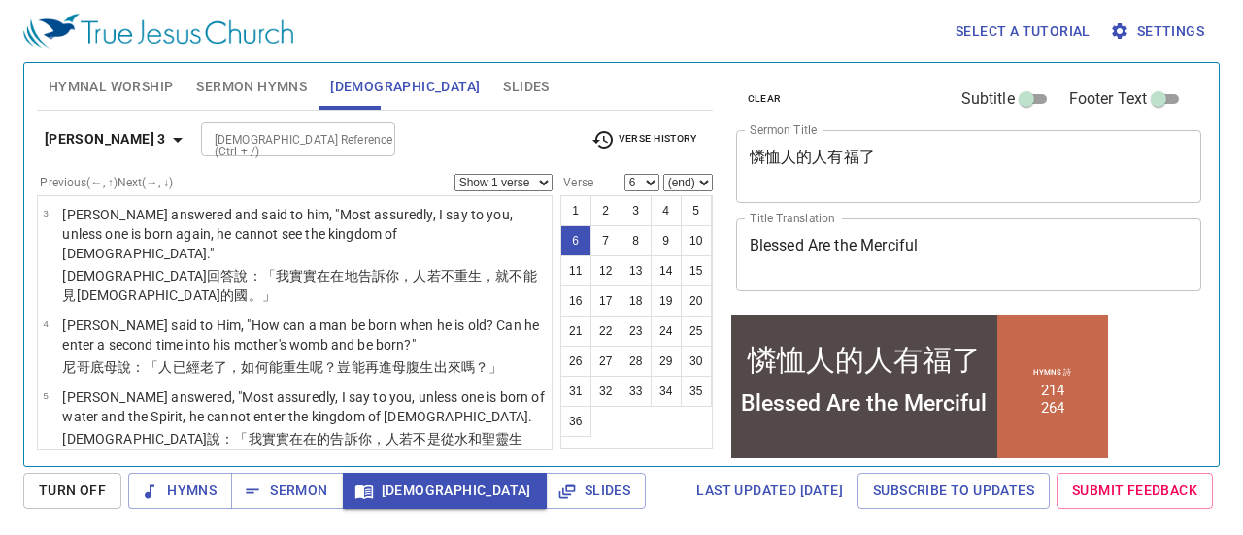
scroll to position [315, 0]
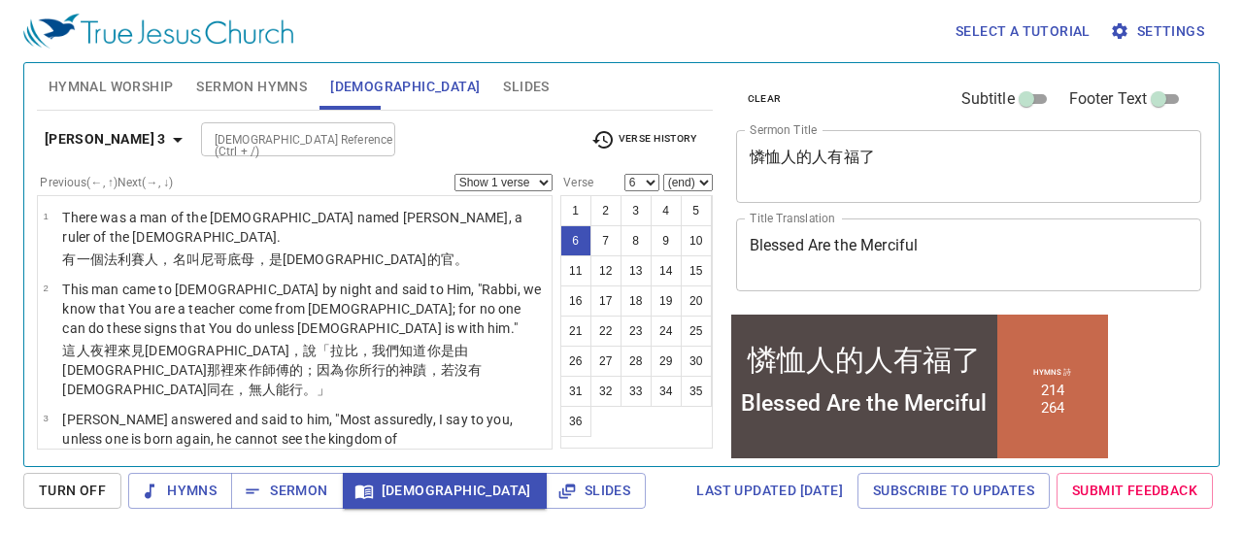
scroll to position [315, 0]
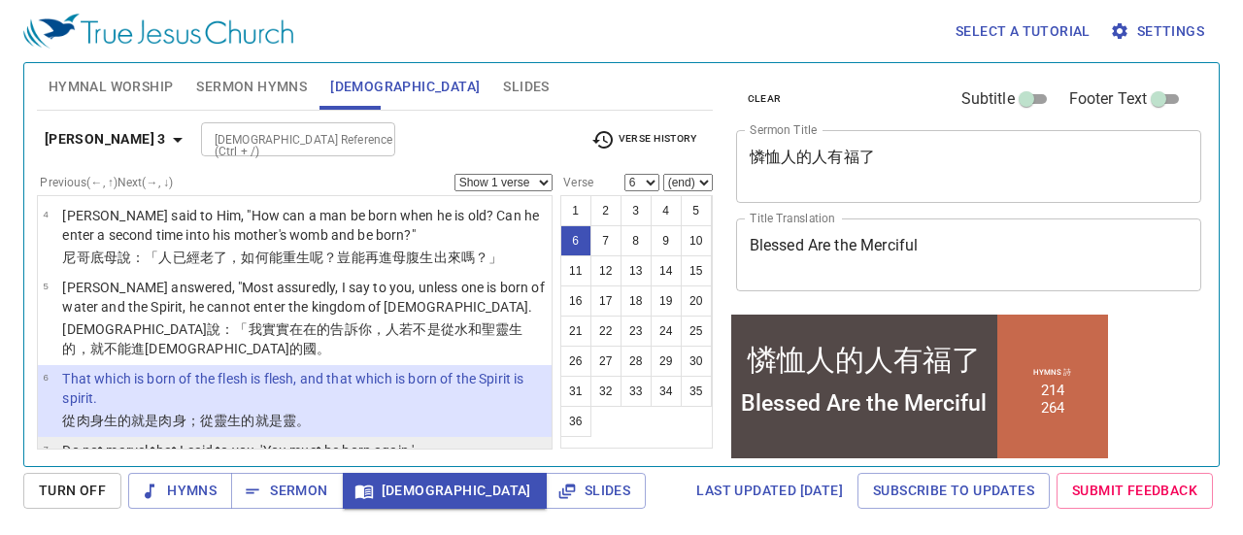
click at [364, 441] on p "Do not marvel that I said to you, 'You must be born again.'" at bounding box center [238, 450] width 352 height 19
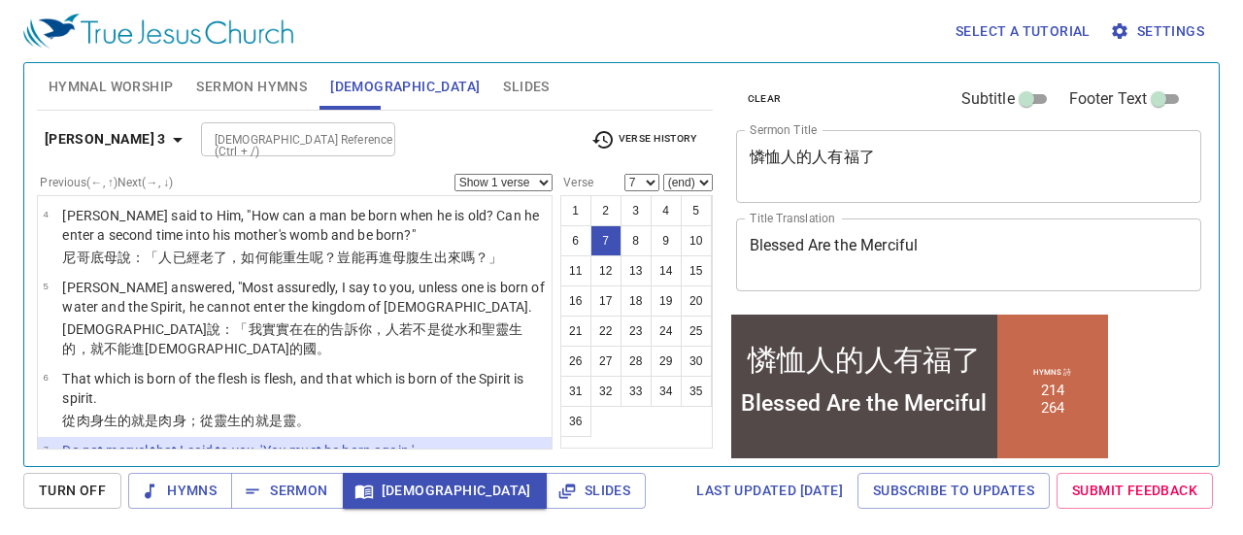
click at [471, 493] on p "The wind blows where it wishes, and you hear the sound of it, but cannot tell w…" at bounding box center [304, 522] width 484 height 58
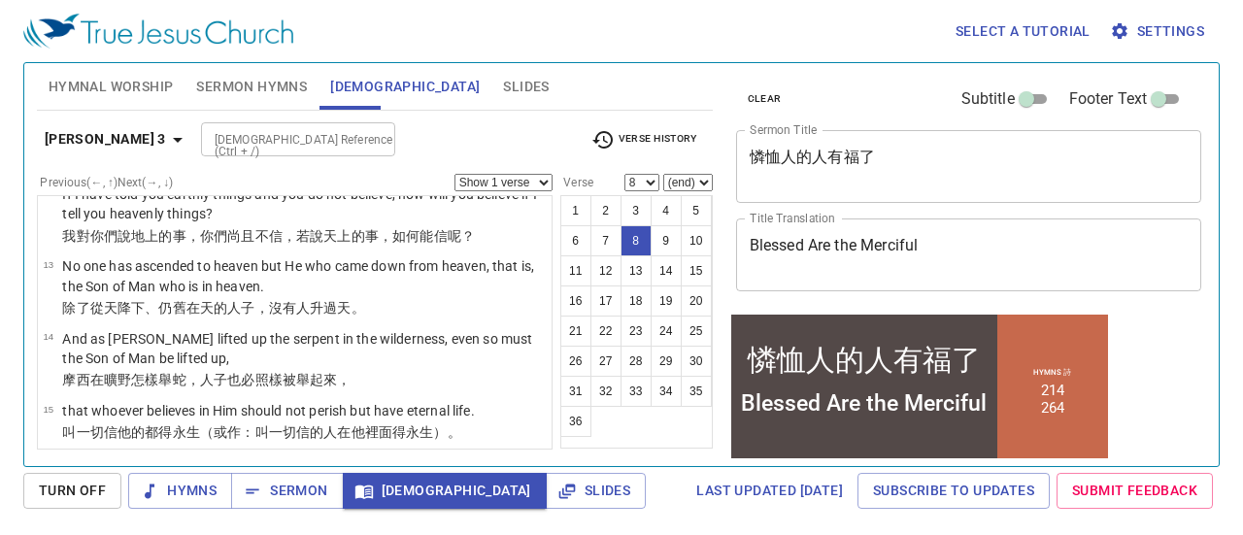
scroll to position [948, 0]
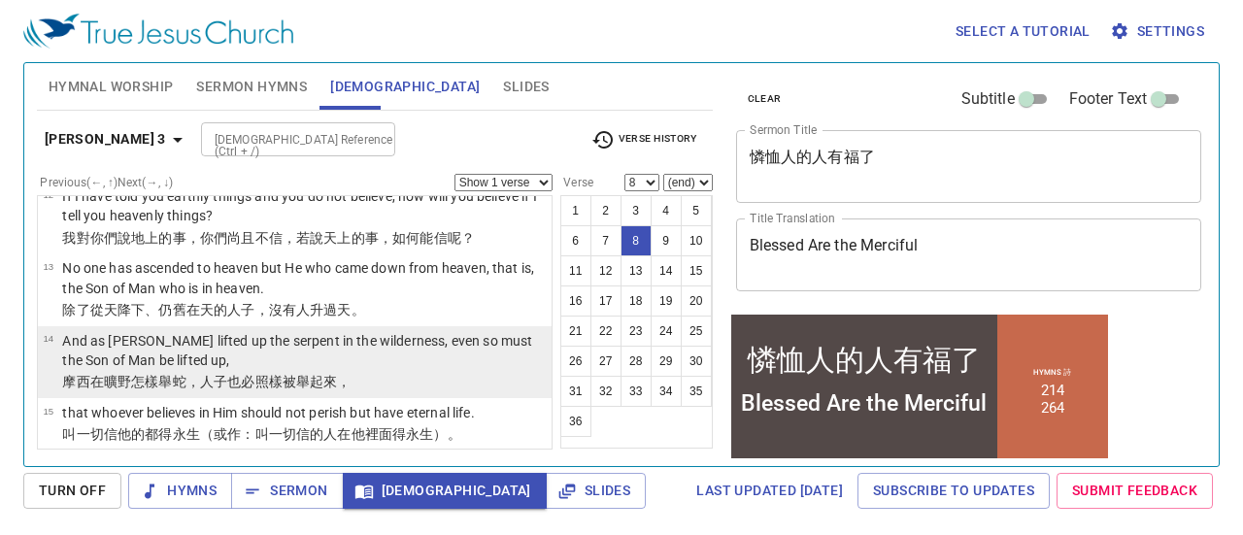
click at [315, 331] on td "And as [PERSON_NAME] lifted up the serpent in the wilderness, even so must the …" at bounding box center [304, 352] width 484 height 42
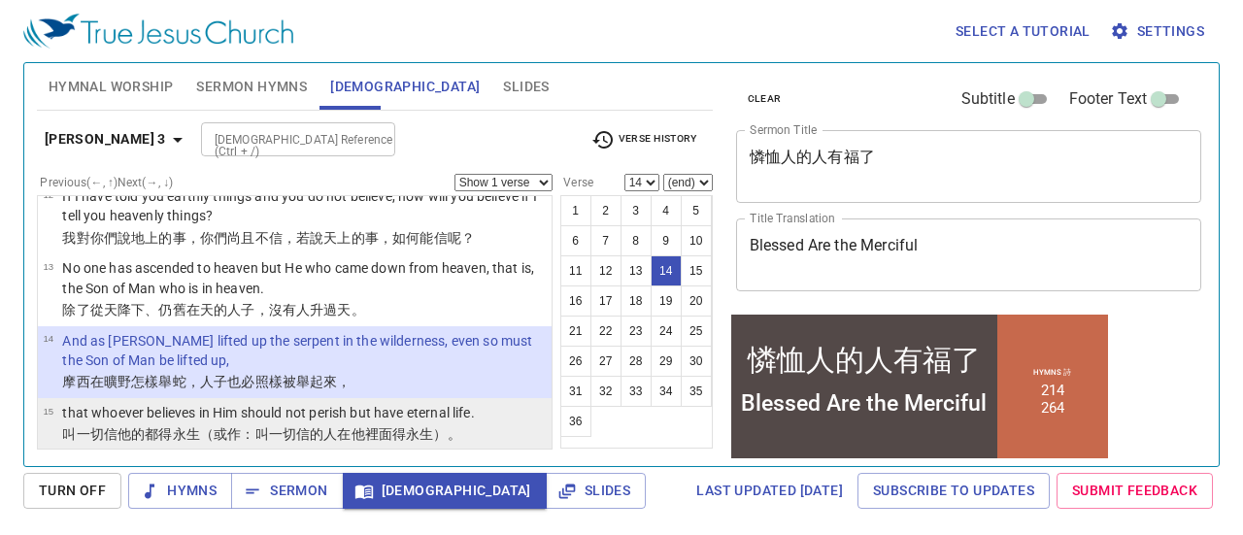
click at [341, 426] on wg2222 "（或作：叫一切信的人在他裡面得永生）。" at bounding box center [330, 434] width 261 height 16
select select "15"
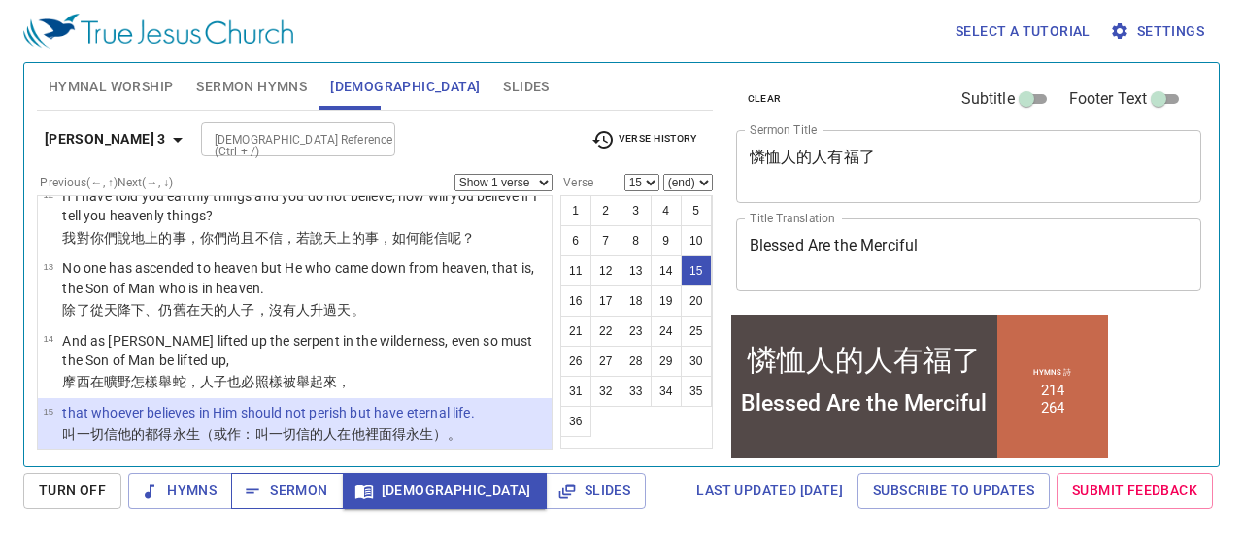
click at [285, 498] on span "Sermon" at bounding box center [287, 491] width 81 height 24
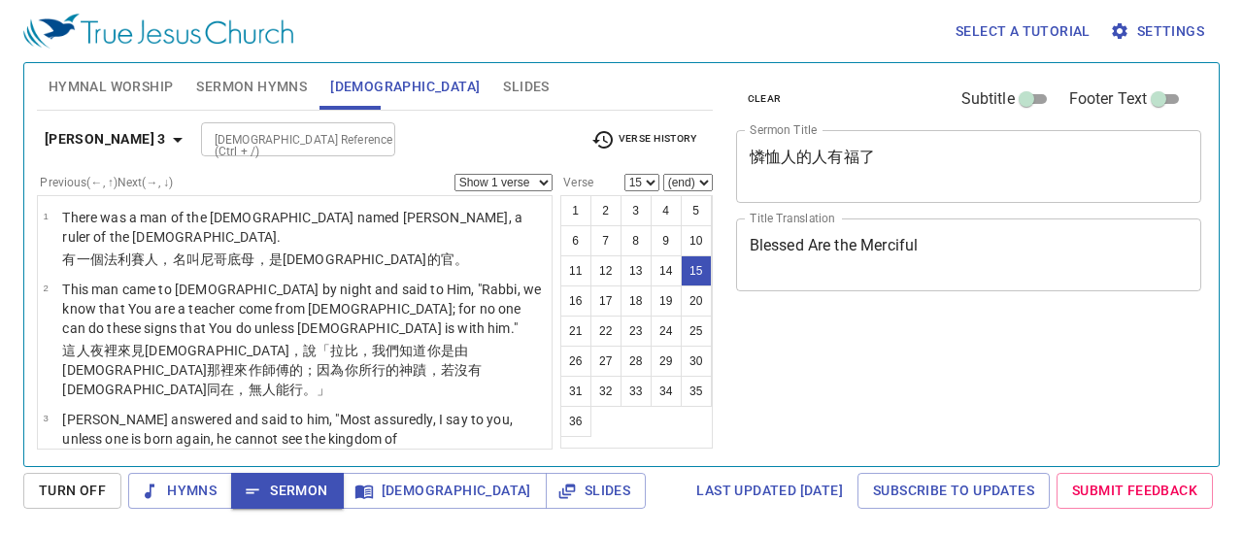
select select "15"
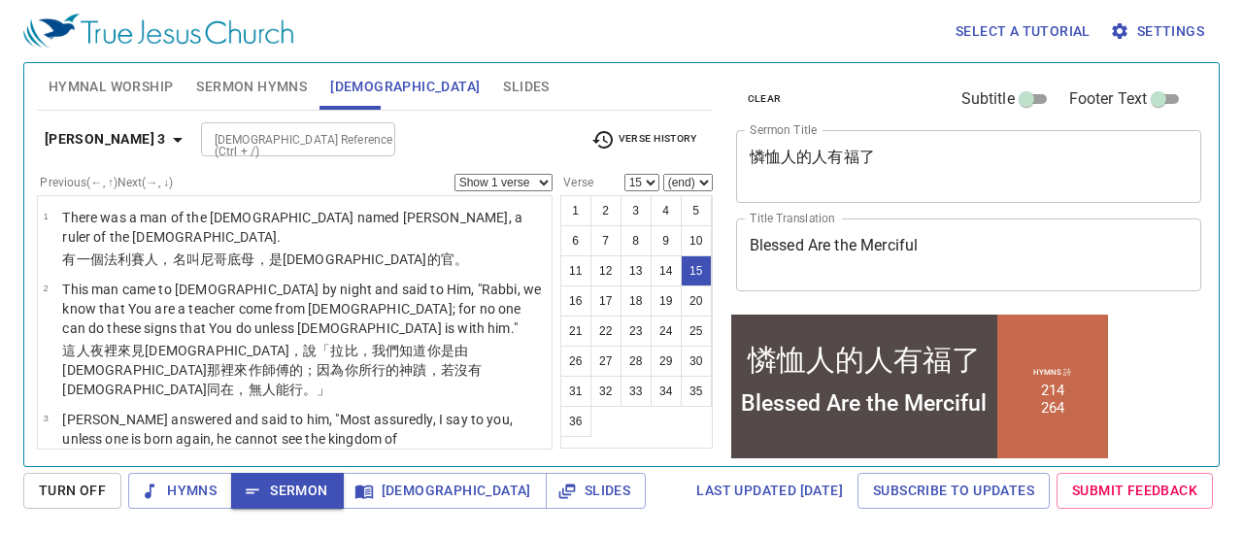
click at [207, 134] on input "[DEMOGRAPHIC_DATA] Reference (Ctrl + /)" at bounding box center [282, 139] width 151 height 22
click at [207, 134] on input "mt" at bounding box center [282, 139] width 151 height 22
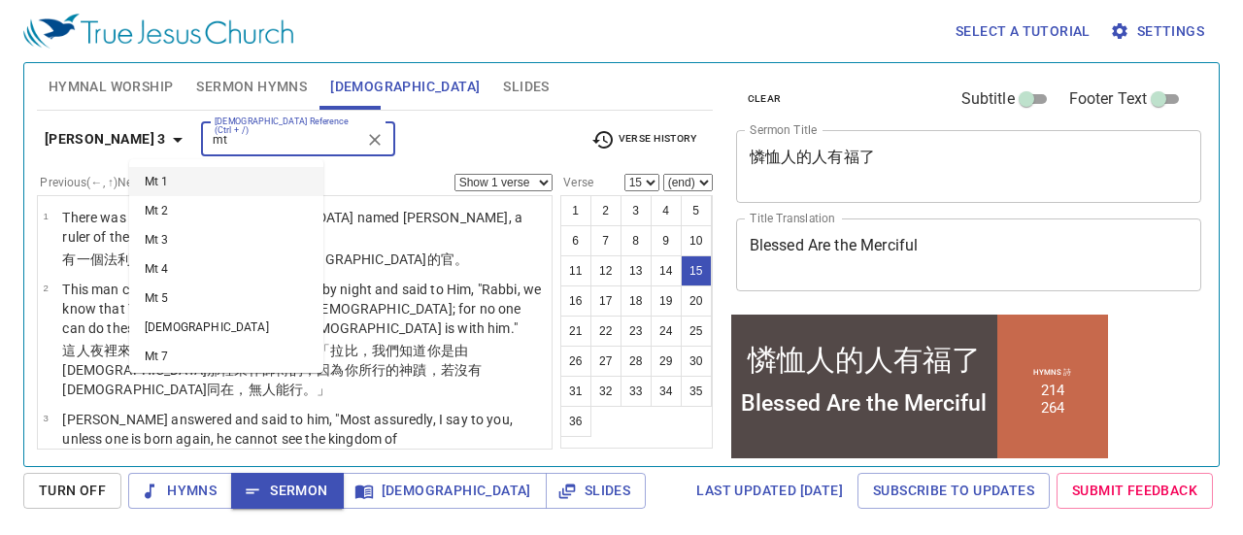
click at [207, 147] on input "mt" at bounding box center [282, 139] width 151 height 22
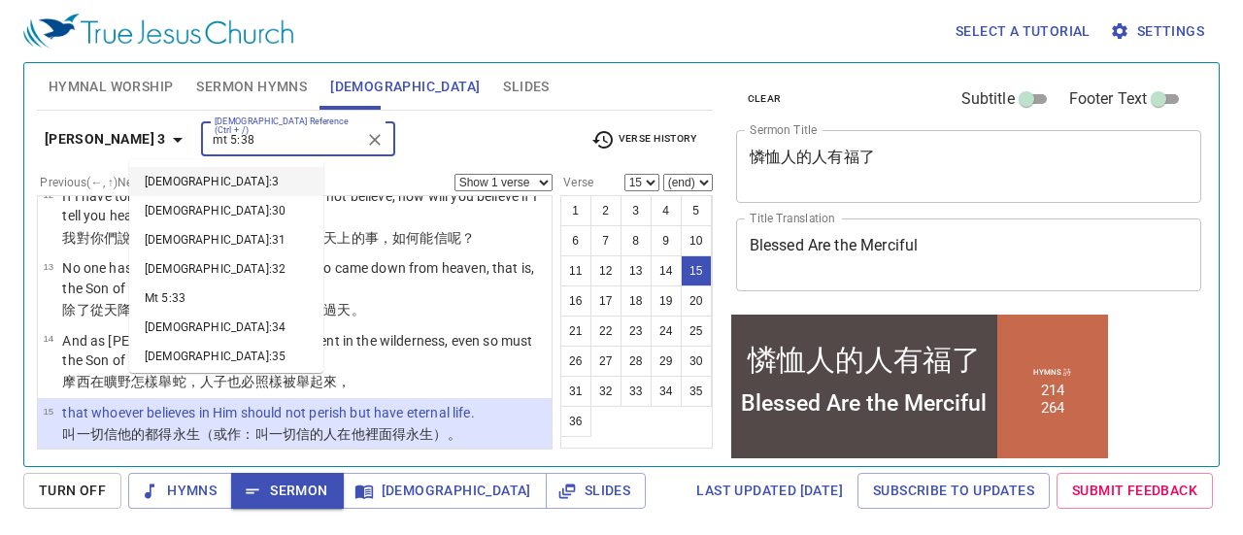
type input "mt 5:38"
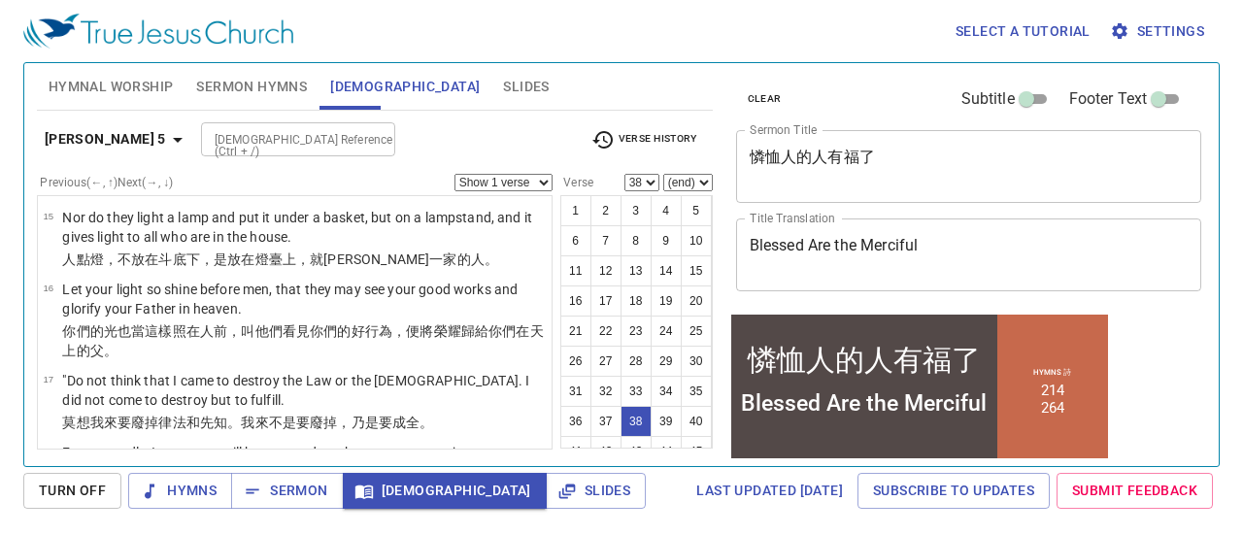
scroll to position [2828, 0]
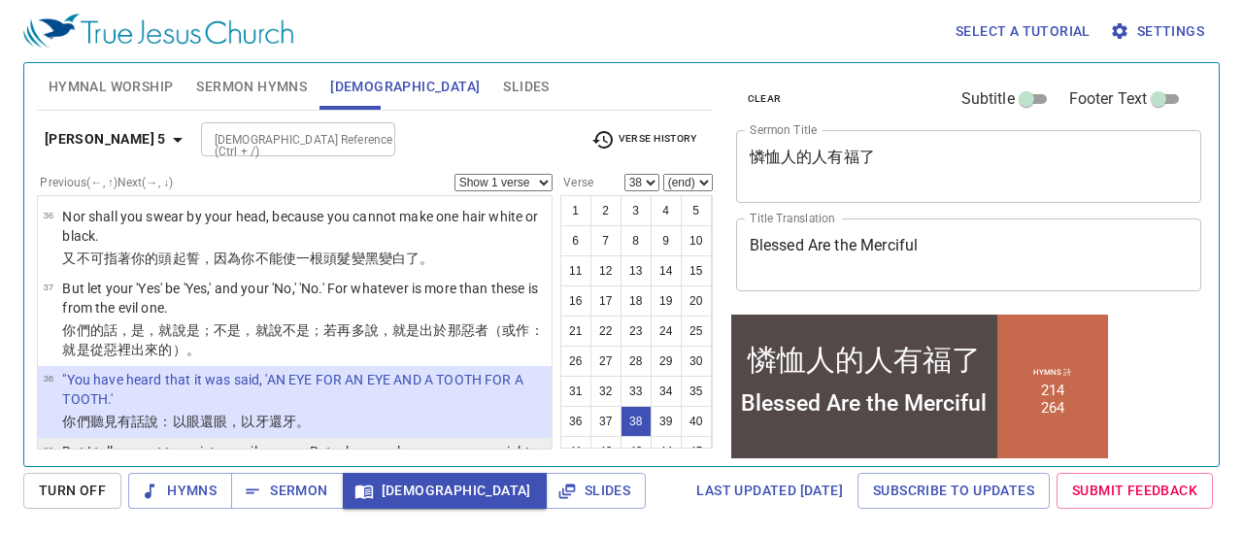
click at [299, 442] on p "But I tell you not to resist an evil person. But whoever slaps you on your righ…" at bounding box center [304, 461] width 484 height 39
select select "39"
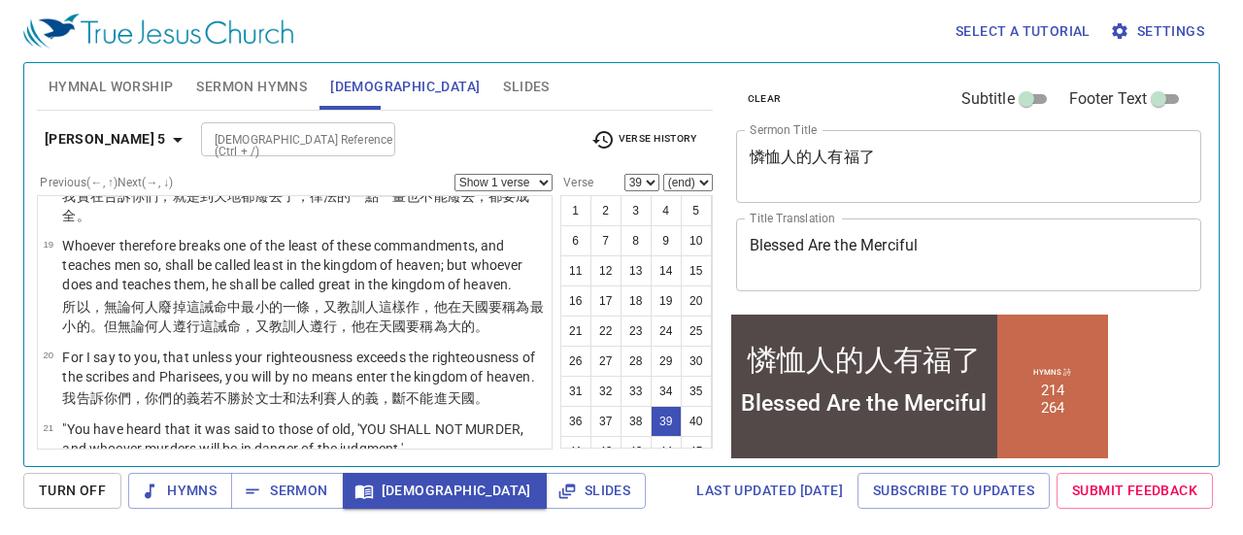
scroll to position [1247, 0]
click at [299, 498] on span "Sermon" at bounding box center [287, 491] width 81 height 24
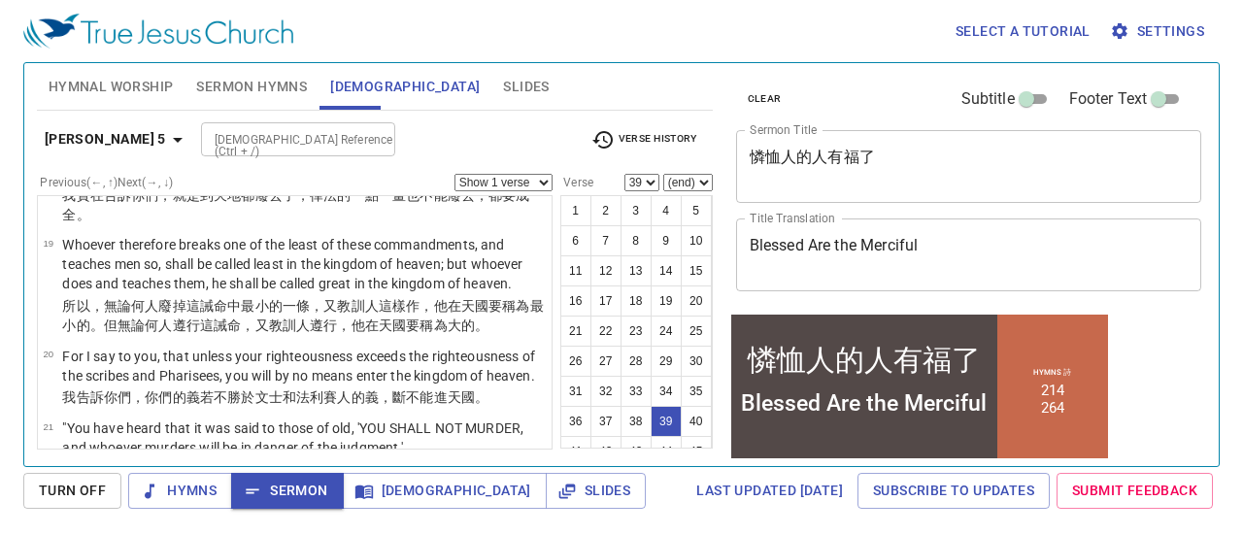
click at [251, 139] on input "[DEMOGRAPHIC_DATA] Reference (Ctrl + /)" at bounding box center [282, 139] width 151 height 22
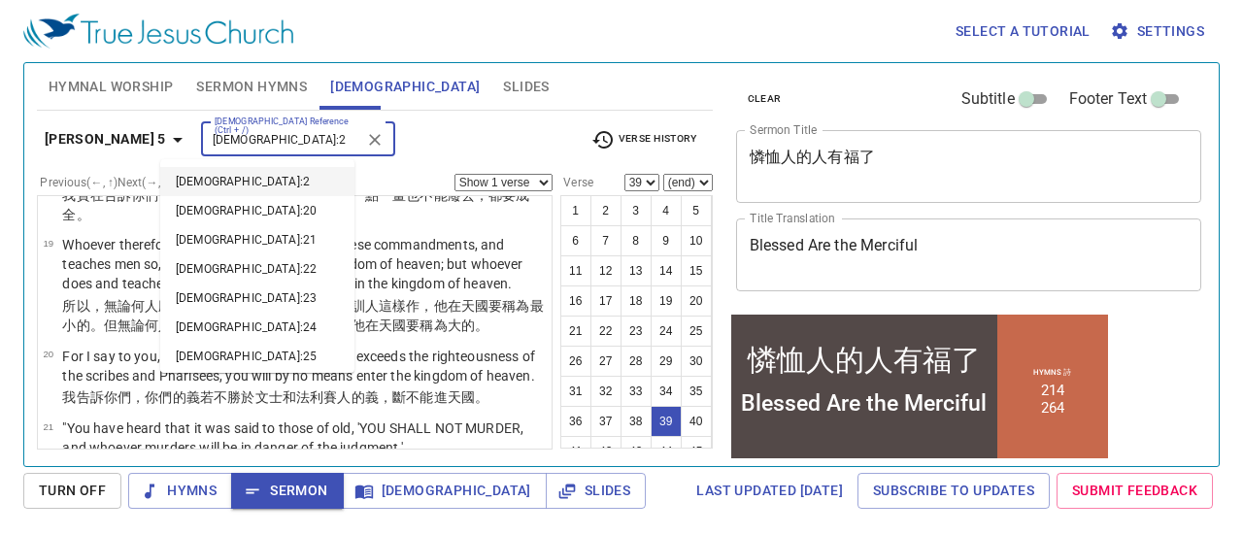
type input "mt 8:2"
select select "2"
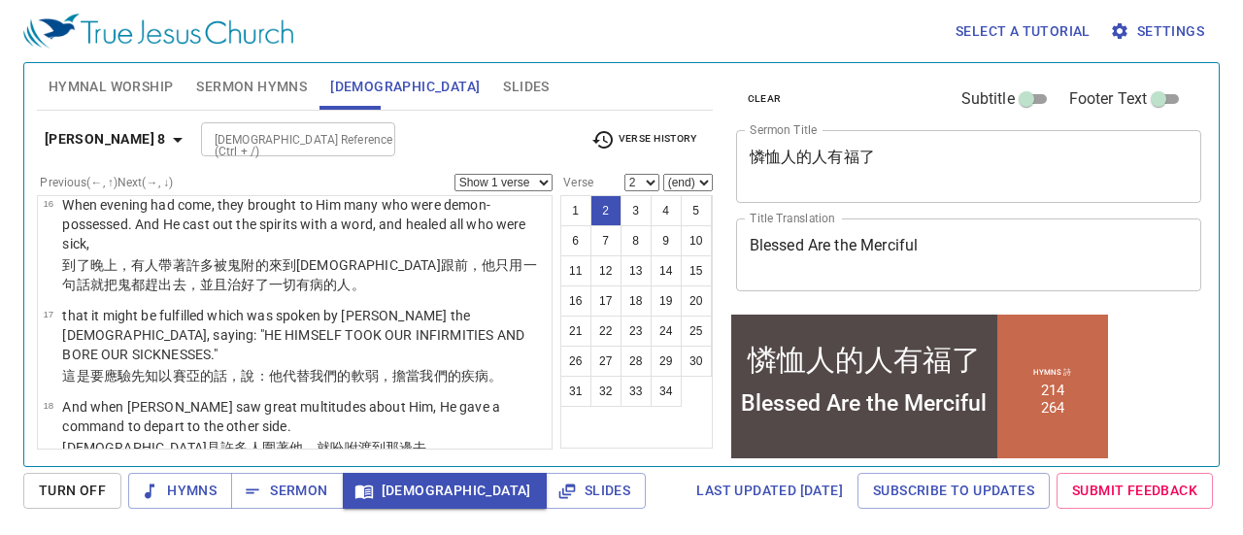
scroll to position [0, 0]
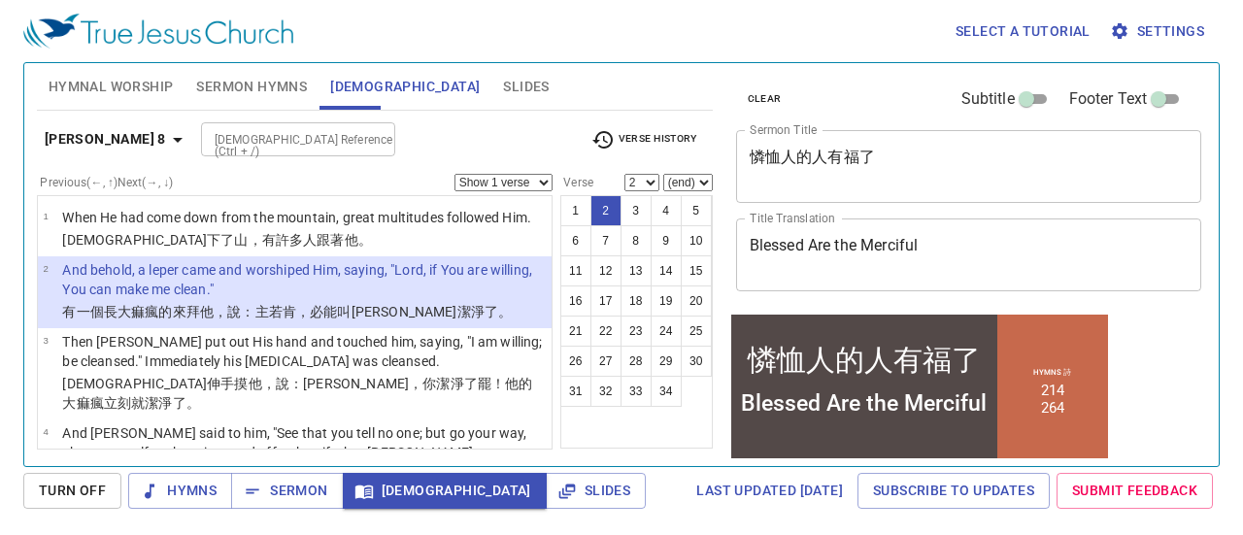
click at [239, 299] on p "And behold, a leper came and worshiped Him, saying, "Lord, if You are willing, …" at bounding box center [304, 279] width 484 height 39
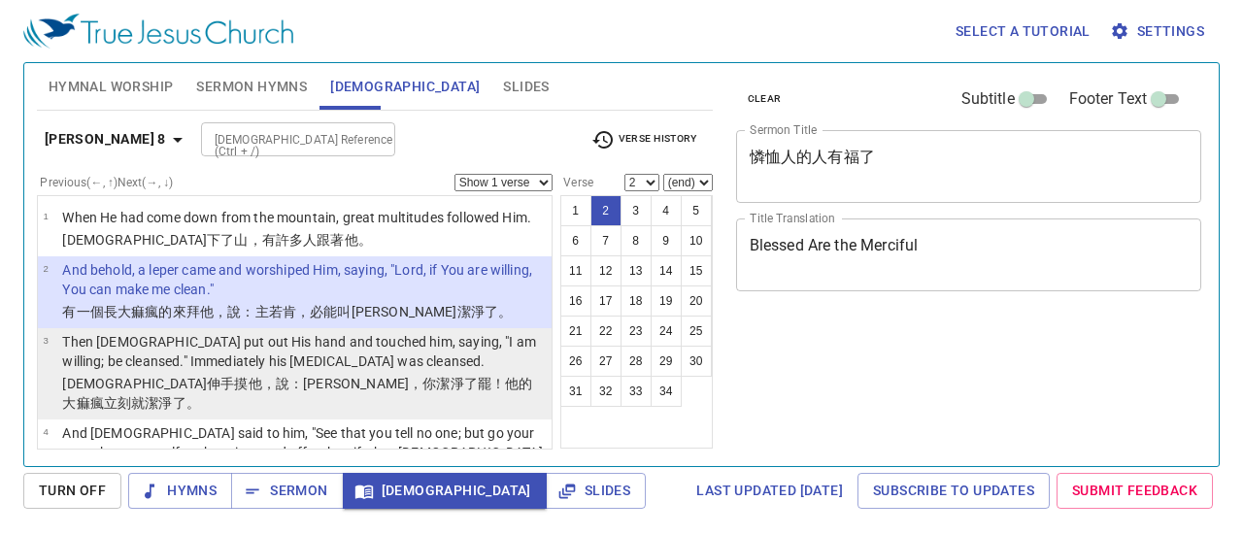
click at [458, 371] on p "Then [DEMOGRAPHIC_DATA] put out His hand and touched him, saying, "I am willing…" at bounding box center [304, 351] width 484 height 39
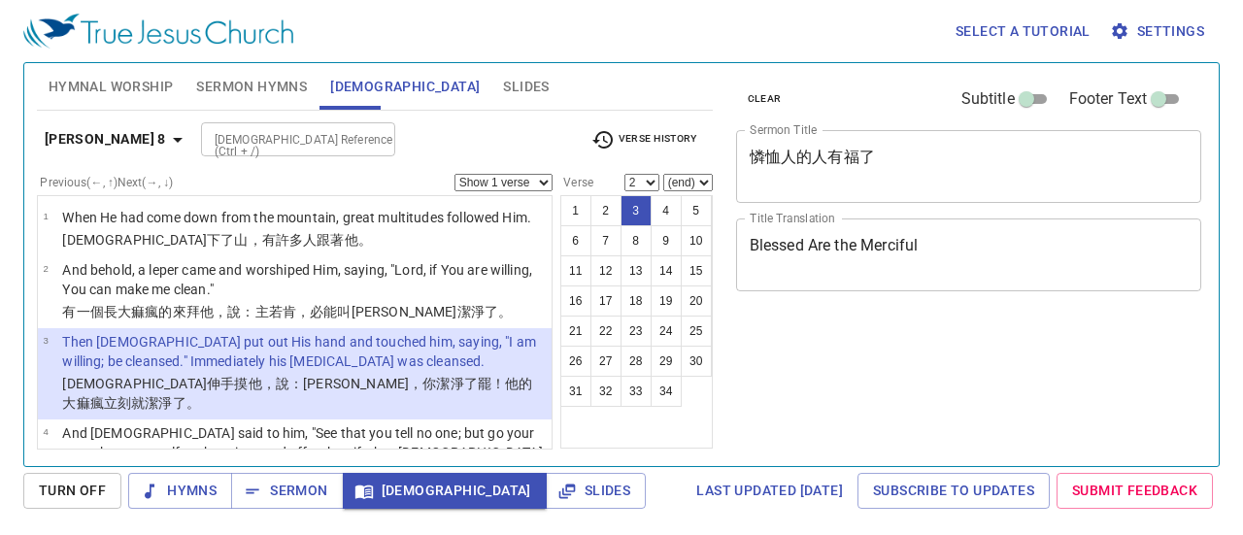
click at [361, 371] on p "Then [DEMOGRAPHIC_DATA] put out His hand and touched him, saying, "I am willing…" at bounding box center [304, 351] width 484 height 39
select select "3"
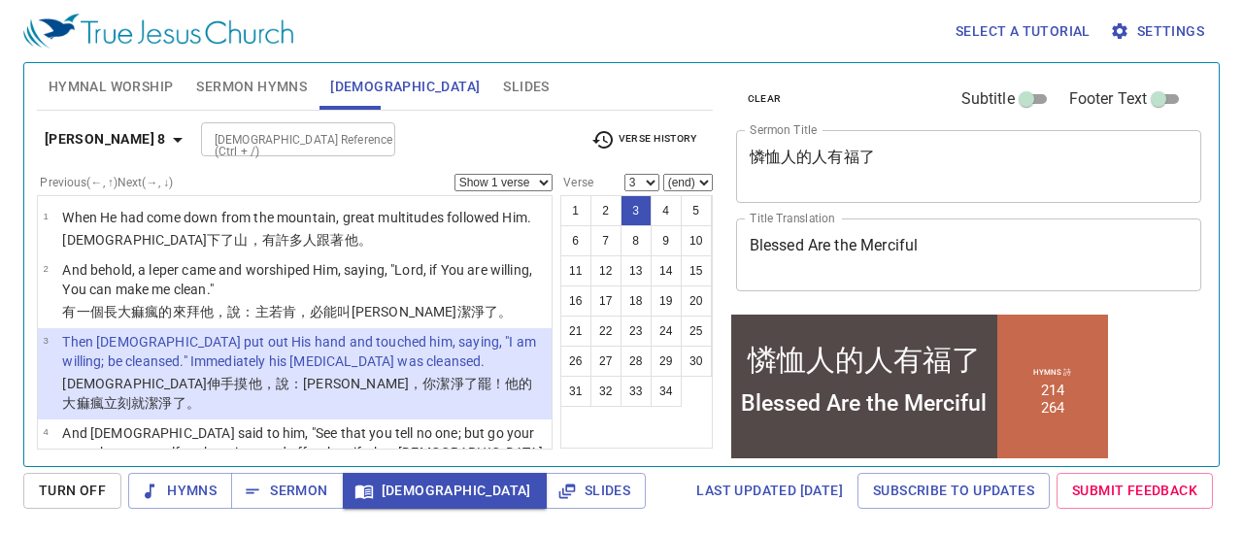
click at [408, 370] on p "Then [DEMOGRAPHIC_DATA] put out His hand and touched him, saying, "I am willing…" at bounding box center [304, 351] width 484 height 39
click at [286, 146] on input "[DEMOGRAPHIC_DATA] Reference (Ctrl + /)" at bounding box center [282, 139] width 151 height 22
click at [278, 139] on input "jn t" at bounding box center [282, 129] width 151 height 22
type input "Jn 5"
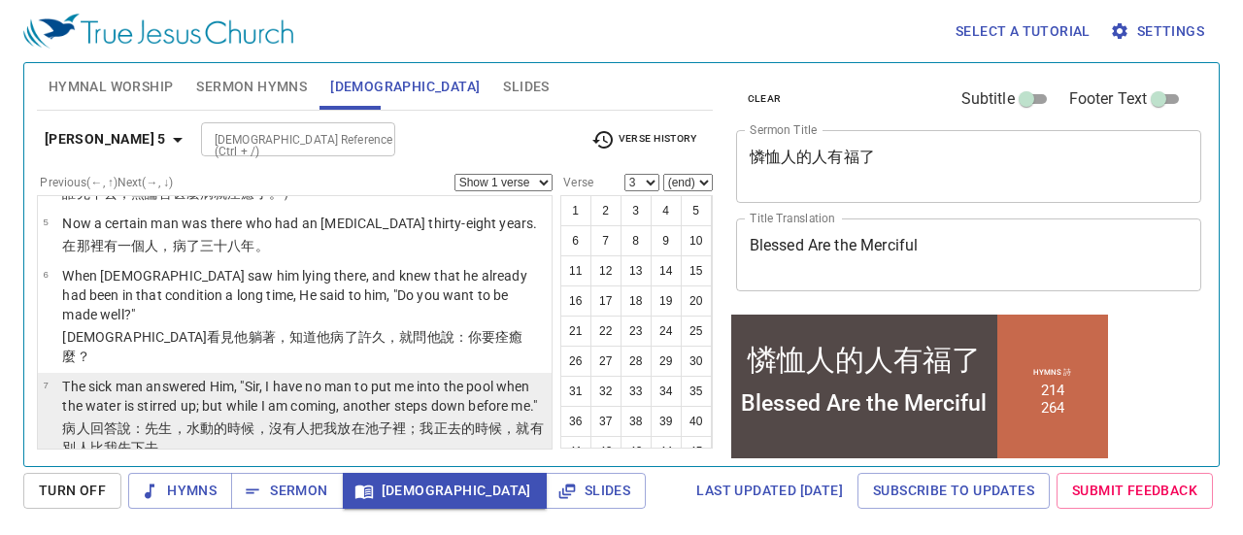
scroll to position [441, 0]
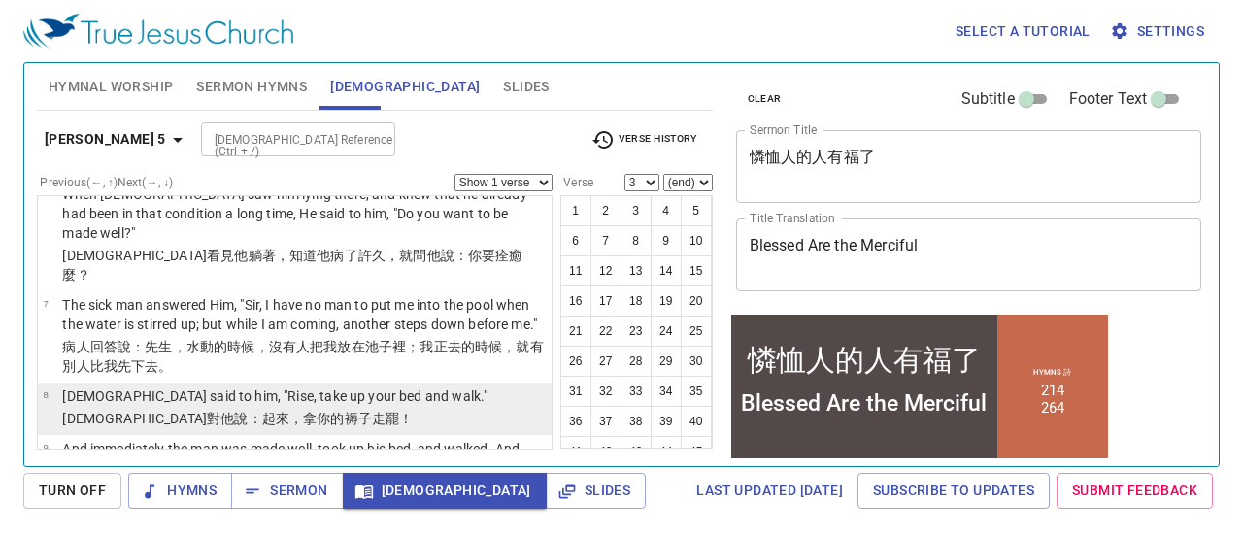
click at [289, 409] on p "耶穌 對他 說 ：起來 ，拿 你的 褥子 走 罷！" at bounding box center [274, 418] width 425 height 19
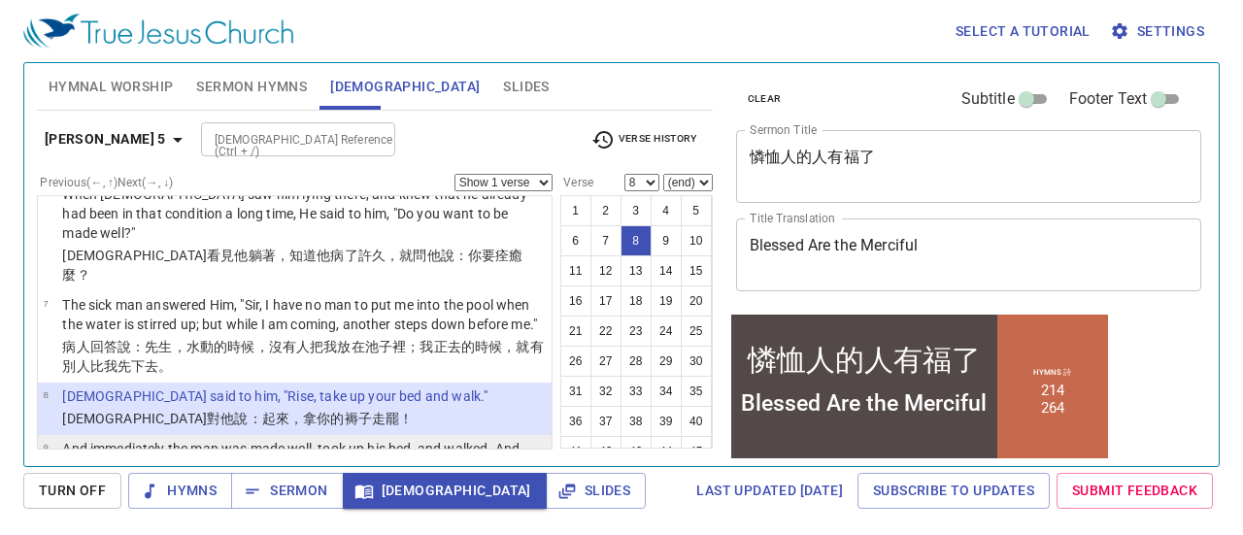
click at [266, 439] on p "And immediately the man was made well, took up his bed, and walked. And that da…" at bounding box center [304, 458] width 484 height 39
select select "9"
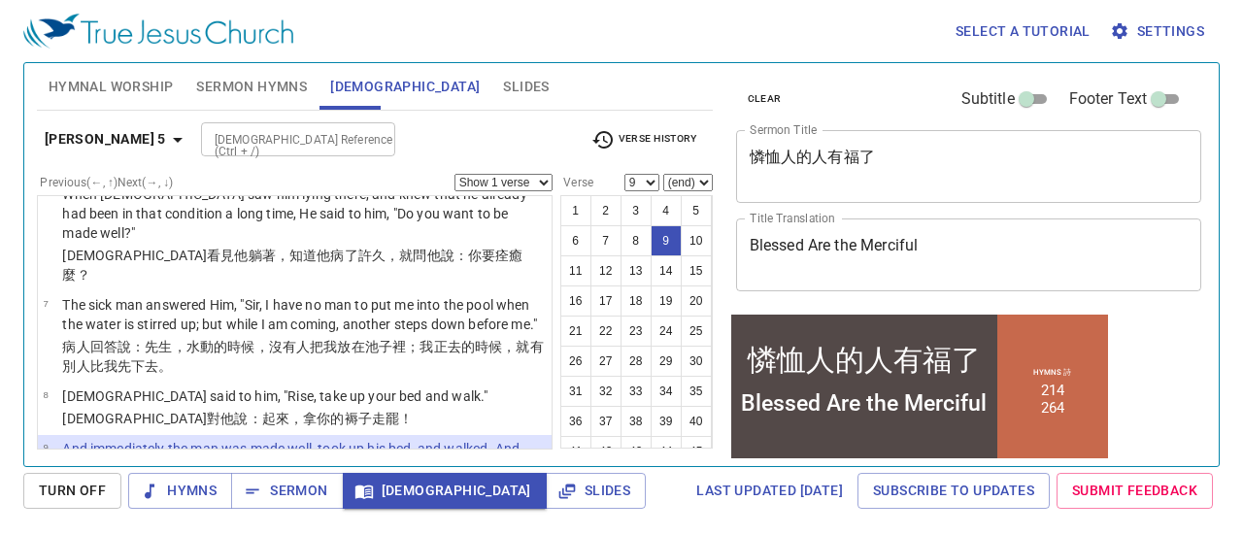
click at [239, 143] on input "[DEMOGRAPHIC_DATA] Reference (Ctrl + /)" at bounding box center [282, 139] width 151 height 22
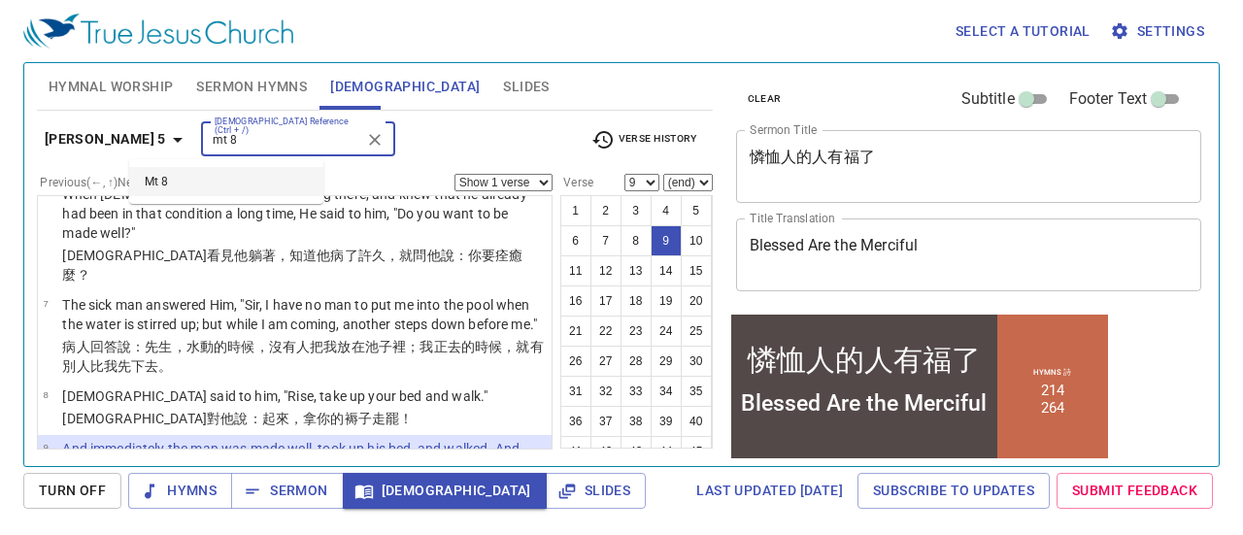
type input "mt 8"
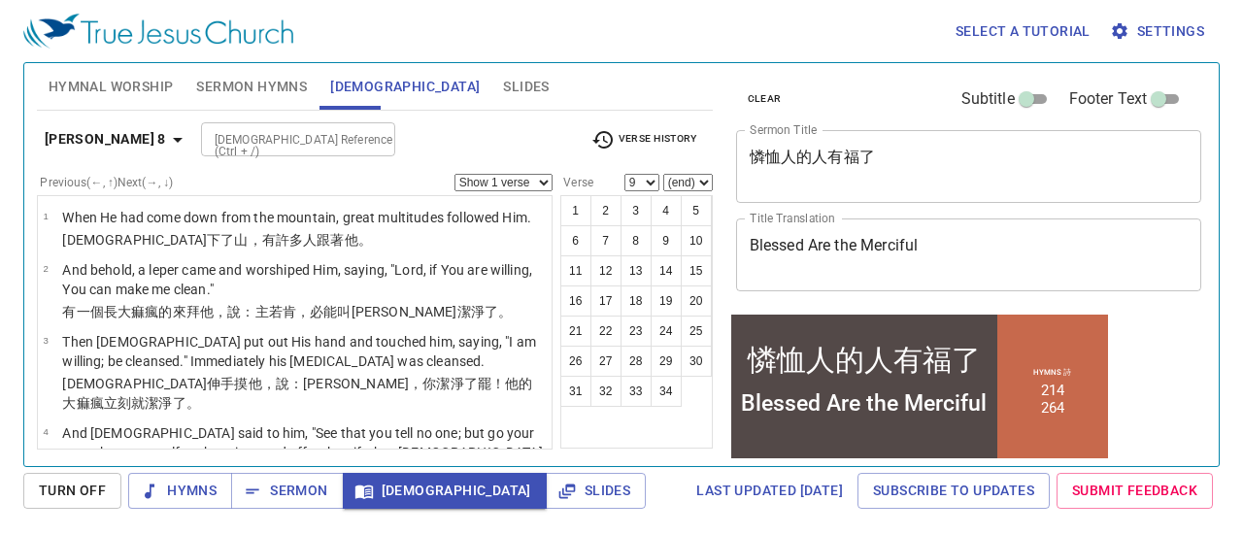
scroll to position [0, 0]
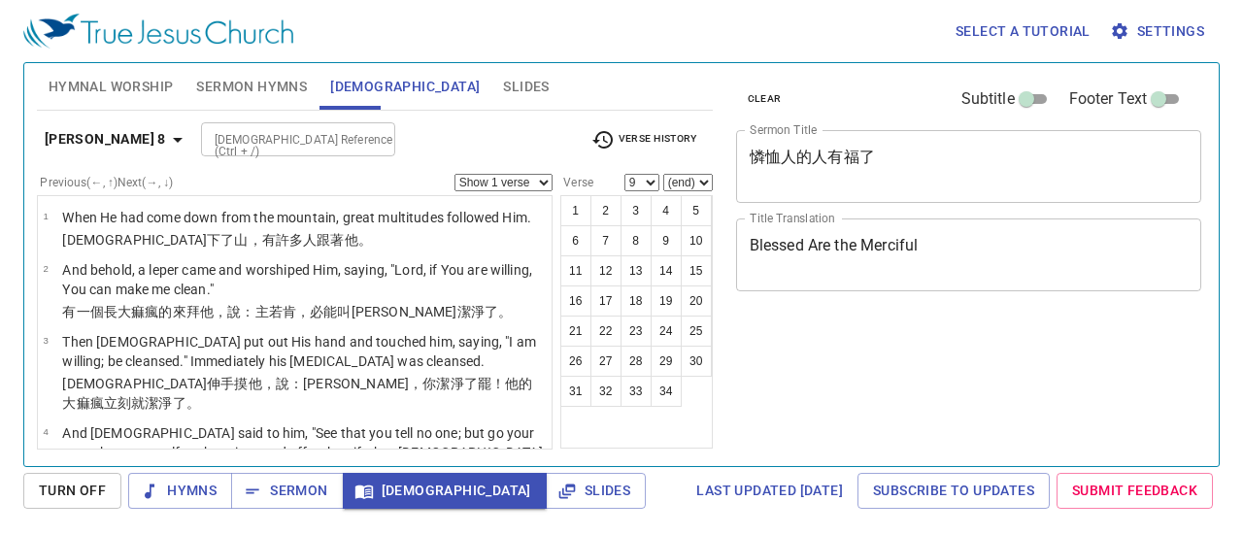
select select "9"
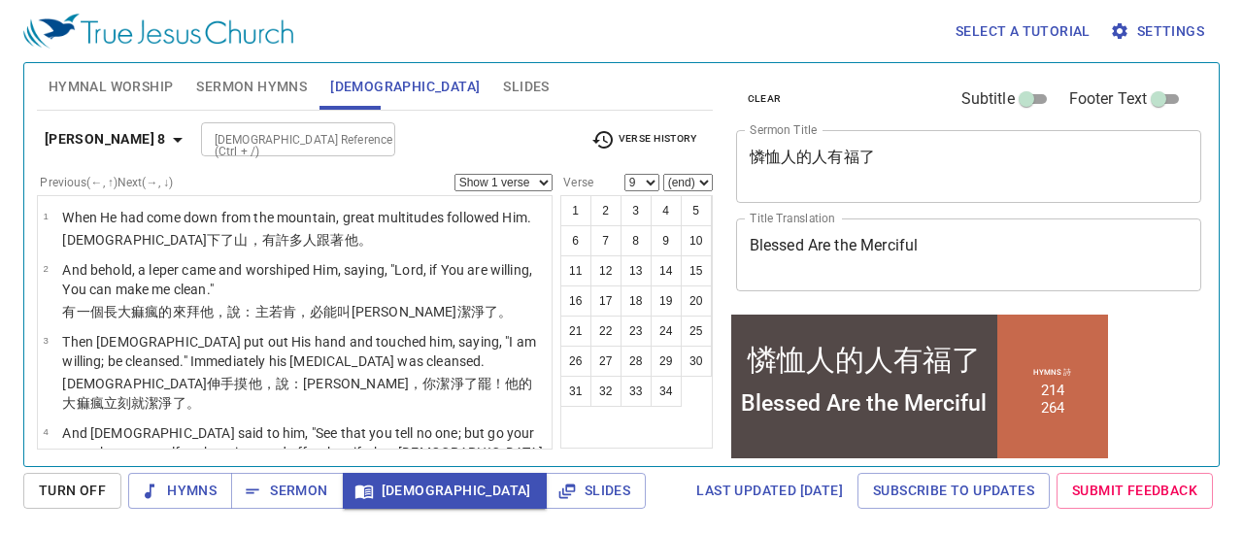
click at [207, 144] on input "[DEMOGRAPHIC_DATA] Reference (Ctrl + /)" at bounding box center [282, 139] width 151 height 22
click at [306, 137] on input "[DEMOGRAPHIC_DATA] Reference (Ctrl + /)" at bounding box center [282, 139] width 151 height 22
click at [266, 136] on input "[DEMOGRAPHIC_DATA] Reference (Ctrl + /)" at bounding box center [282, 139] width 151 height 22
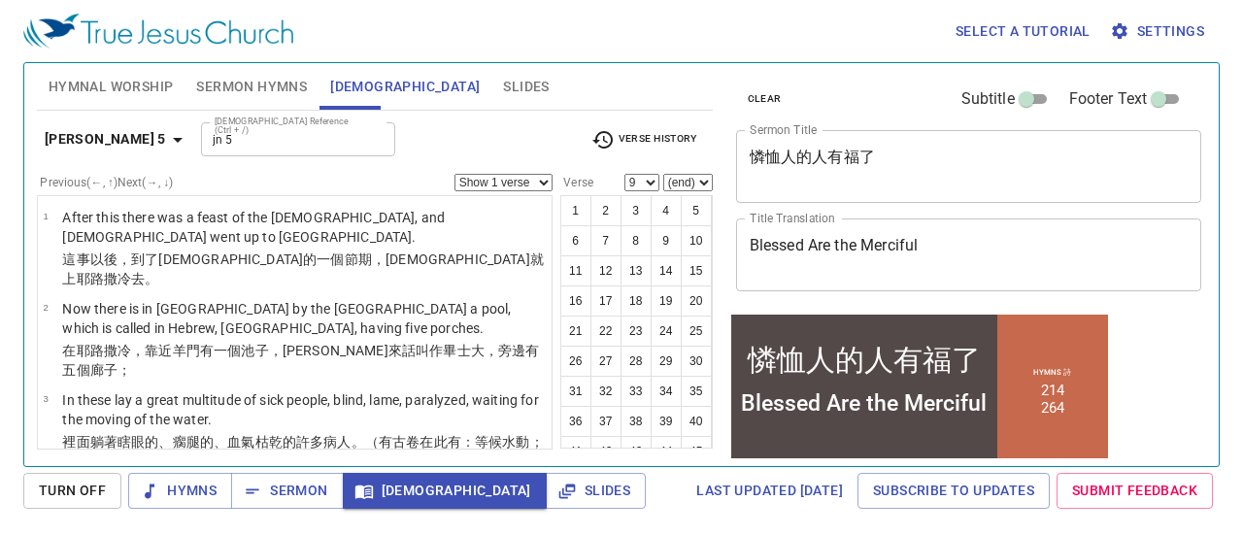
type input "Jn 5"
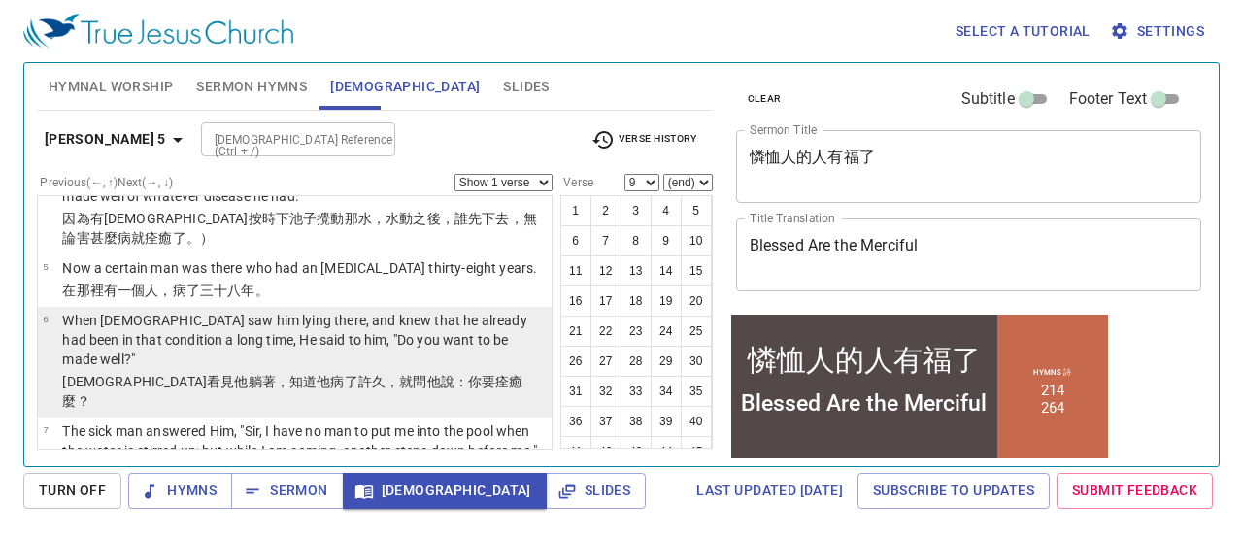
scroll to position [265, 0]
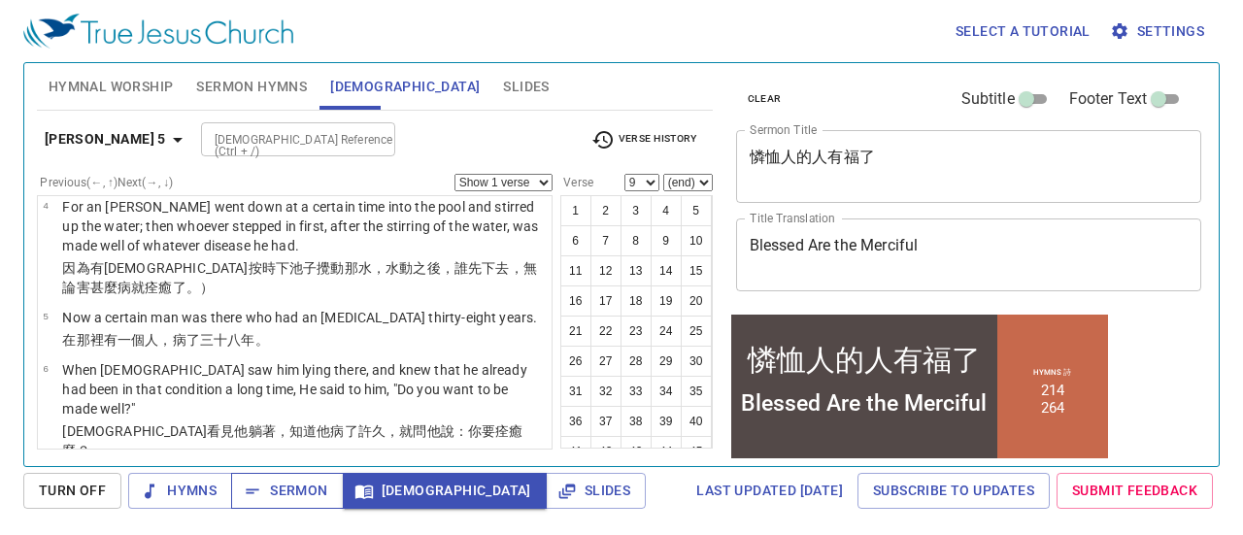
click at [317, 485] on span "Sermon" at bounding box center [287, 491] width 81 height 24
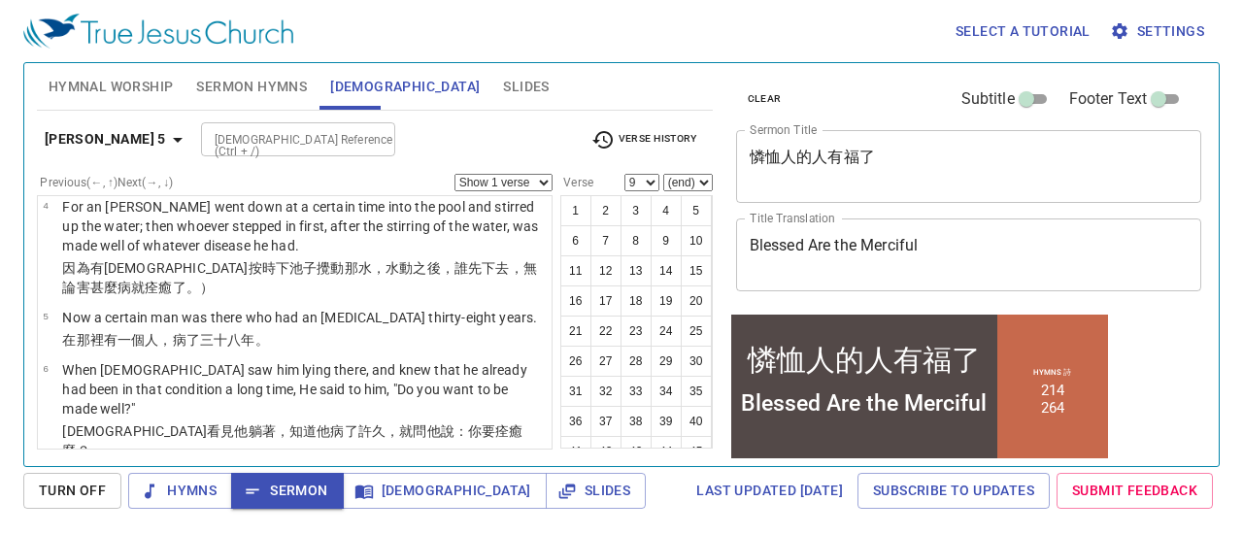
click at [207, 138] on input "[DEMOGRAPHIC_DATA] Reference (Ctrl + /)" at bounding box center [282, 139] width 151 height 22
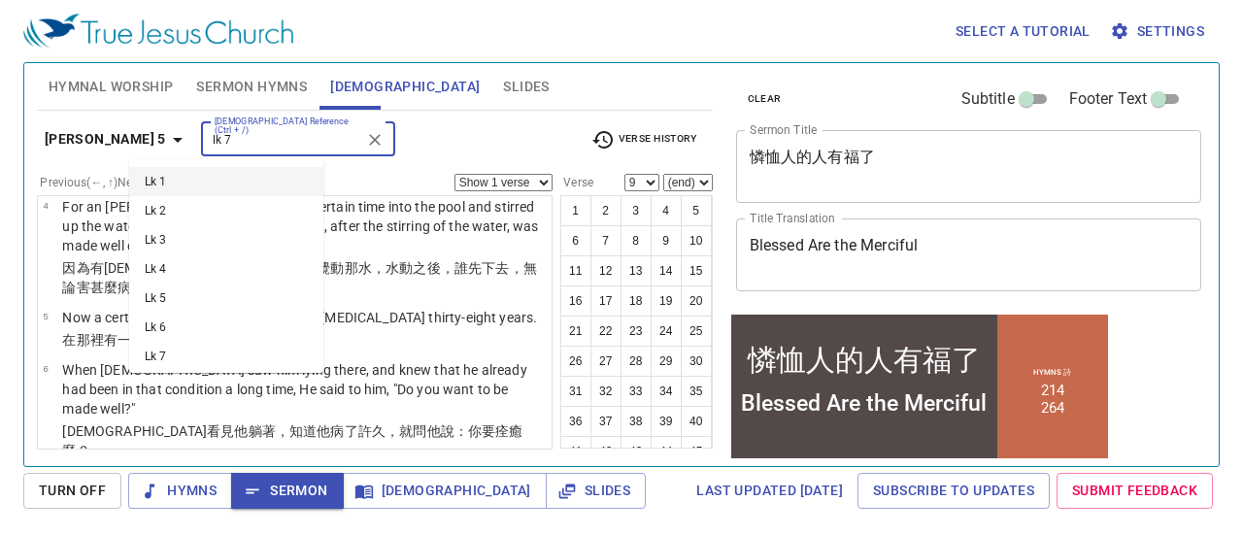
type input "lk 7"
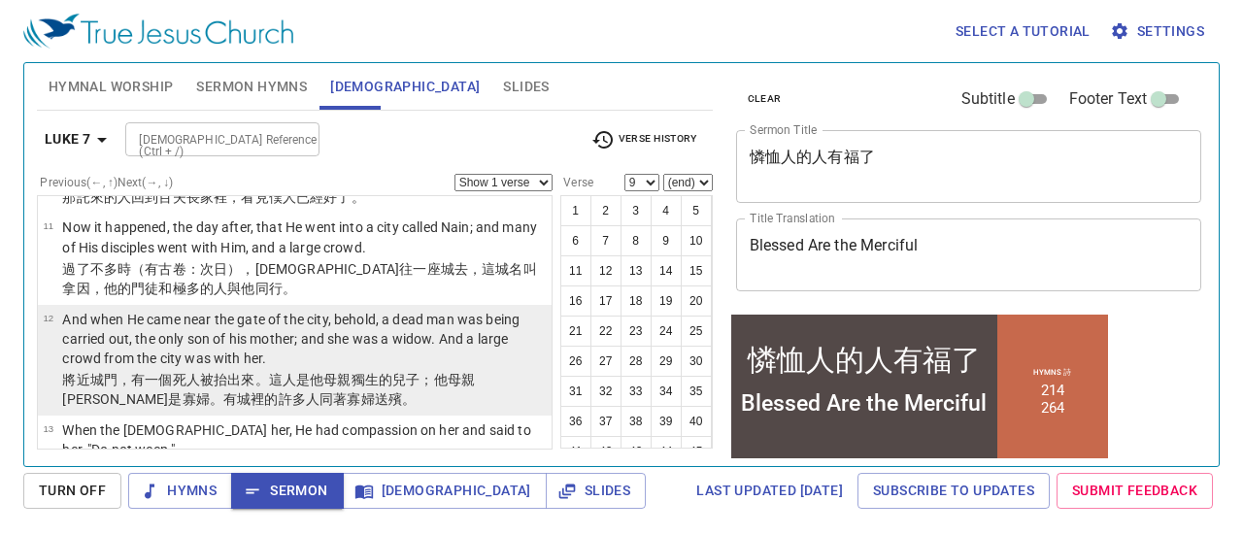
scroll to position [898, 0]
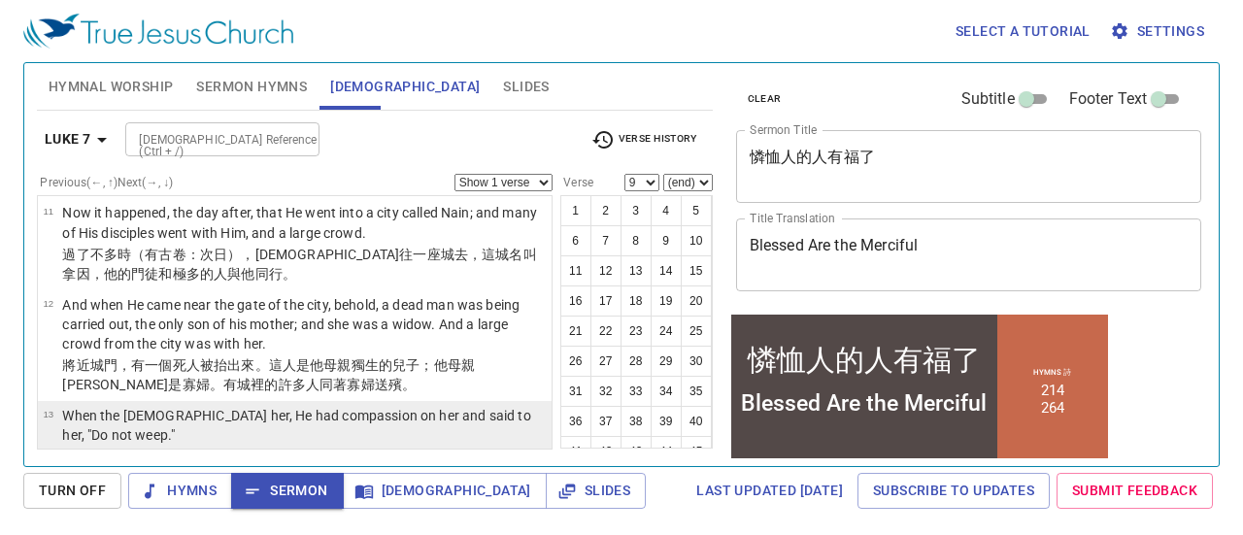
click at [311, 406] on p "When the Lord saw her, He had compassion on her and said to her, "Do not weep."" at bounding box center [304, 425] width 484 height 39
select select "13"
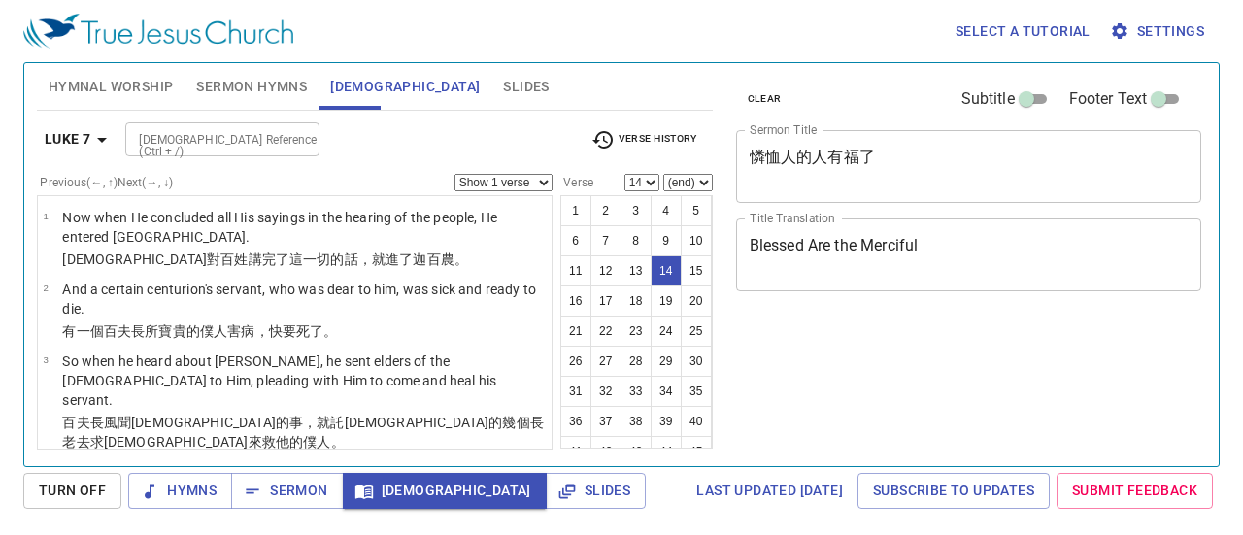
select select "14"
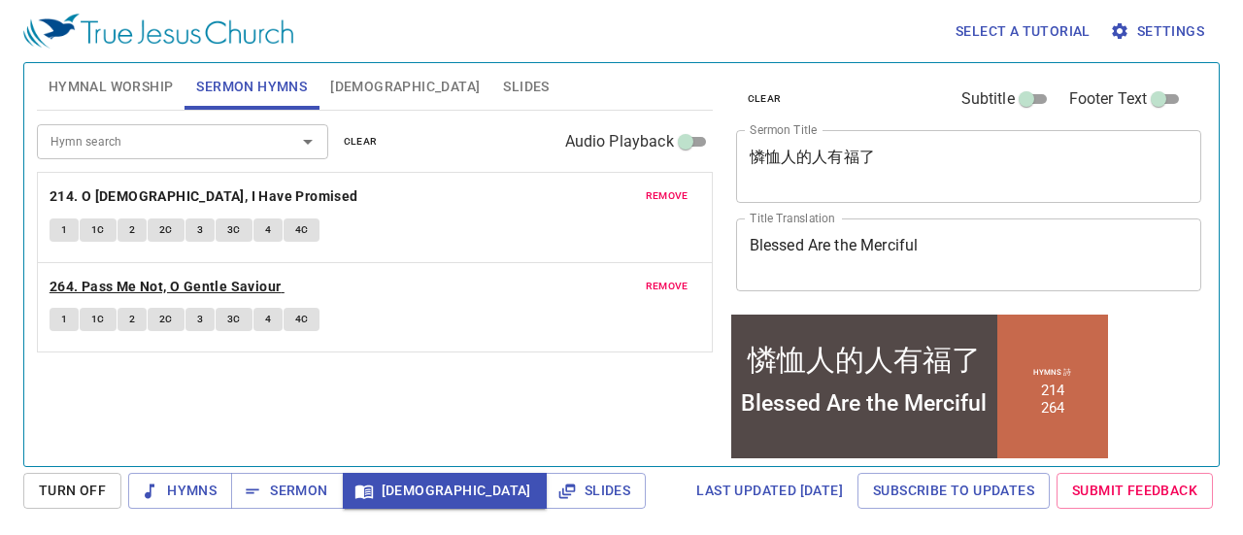
click at [82, 287] on b "264. Pass Me Not, O Gentle Saviour" at bounding box center [166, 287] width 232 height 24
click at [66, 308] on button "1" at bounding box center [64, 319] width 29 height 23
click at [62, 321] on span "1" at bounding box center [64, 319] width 6 height 17
click at [277, 481] on span "Sermon" at bounding box center [287, 491] width 81 height 24
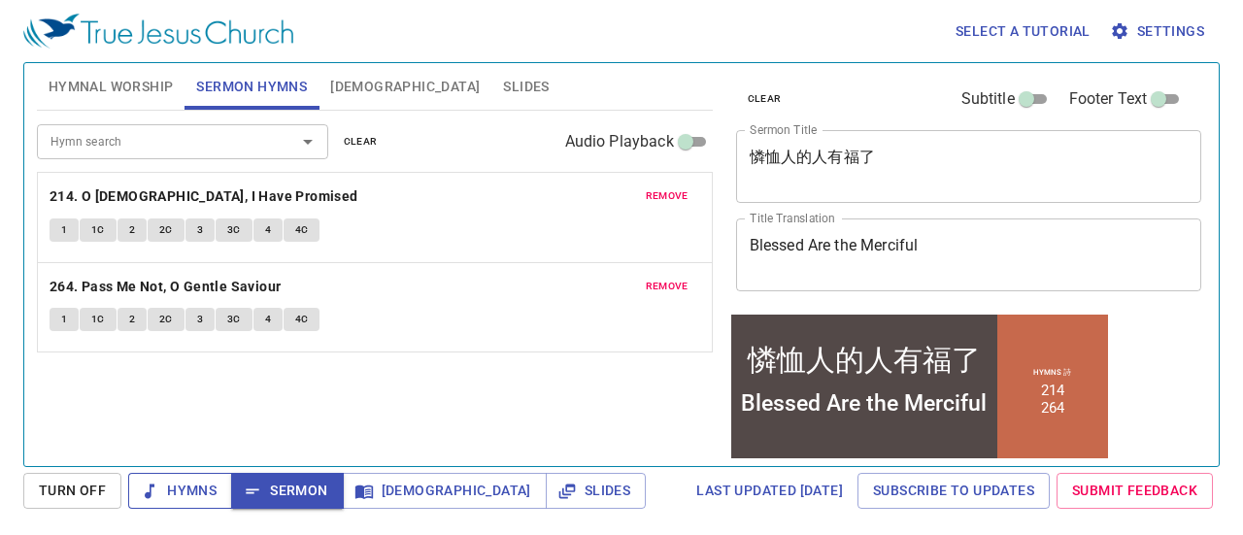
click at [210, 280] on b "264. Pass Me Not, O Gentle Saviour" at bounding box center [166, 287] width 232 height 24
